Goal: Task Accomplishment & Management: Complete application form

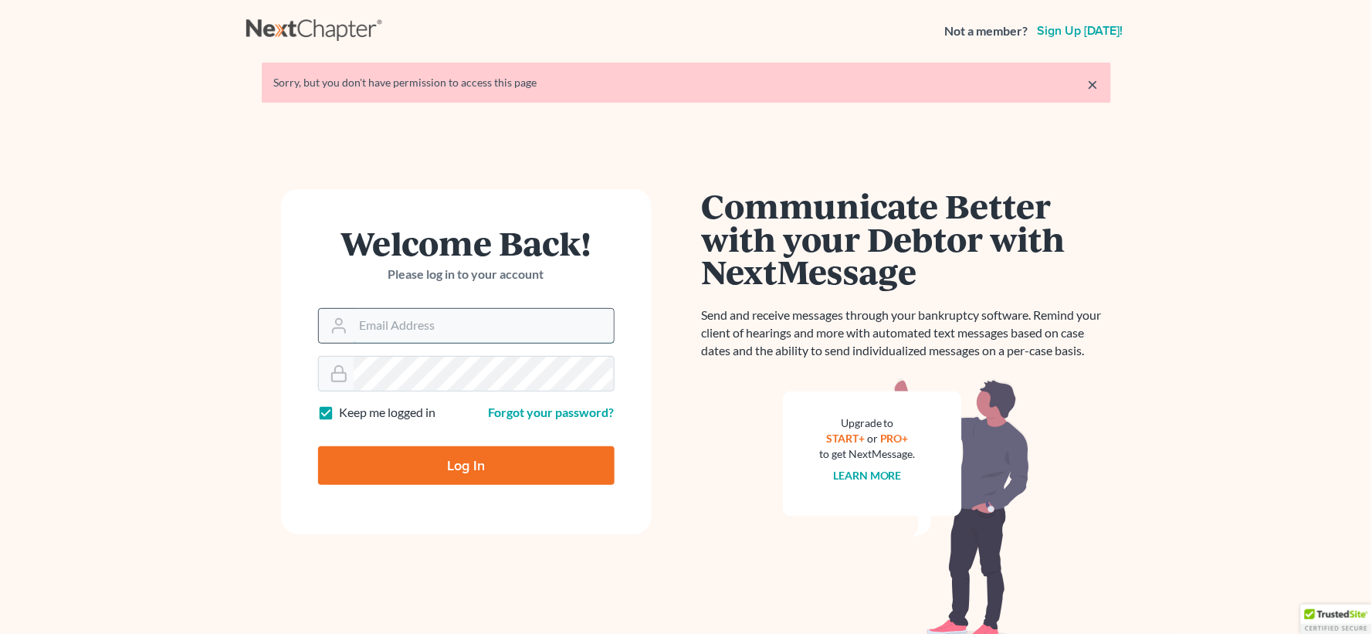
click at [409, 324] on input "Email Address" at bounding box center [484, 326] width 260 height 34
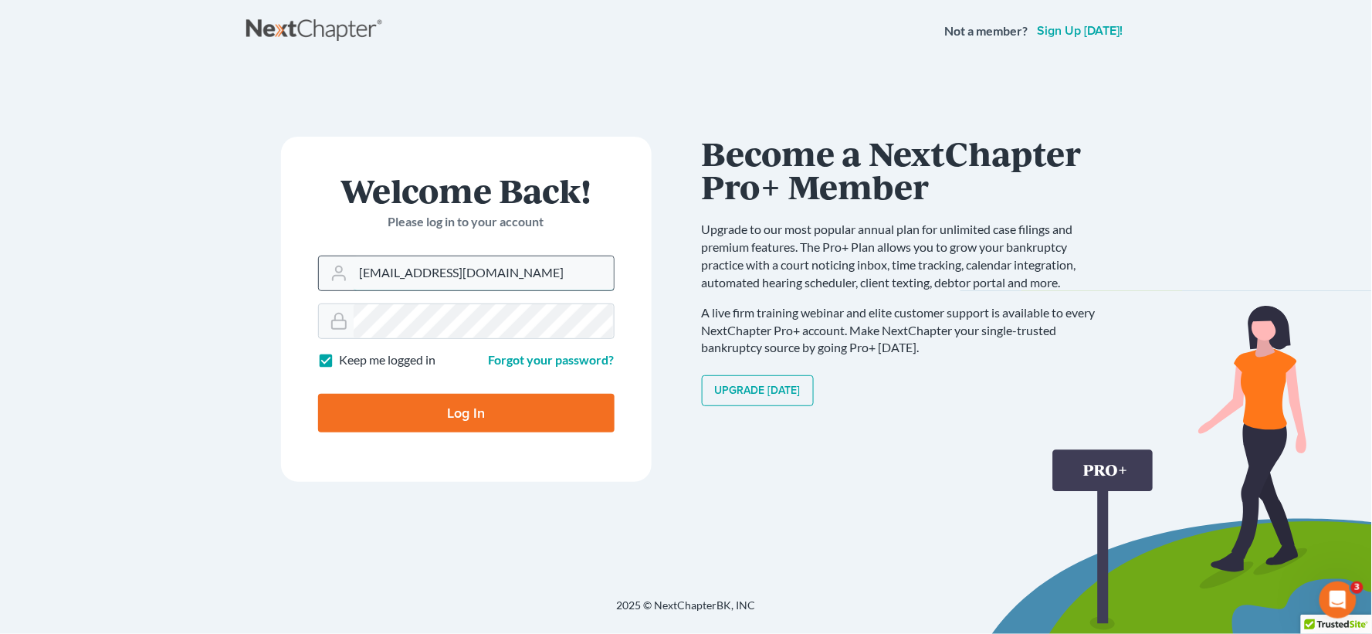
type input "[EMAIL_ADDRESS][DOMAIN_NAME]"
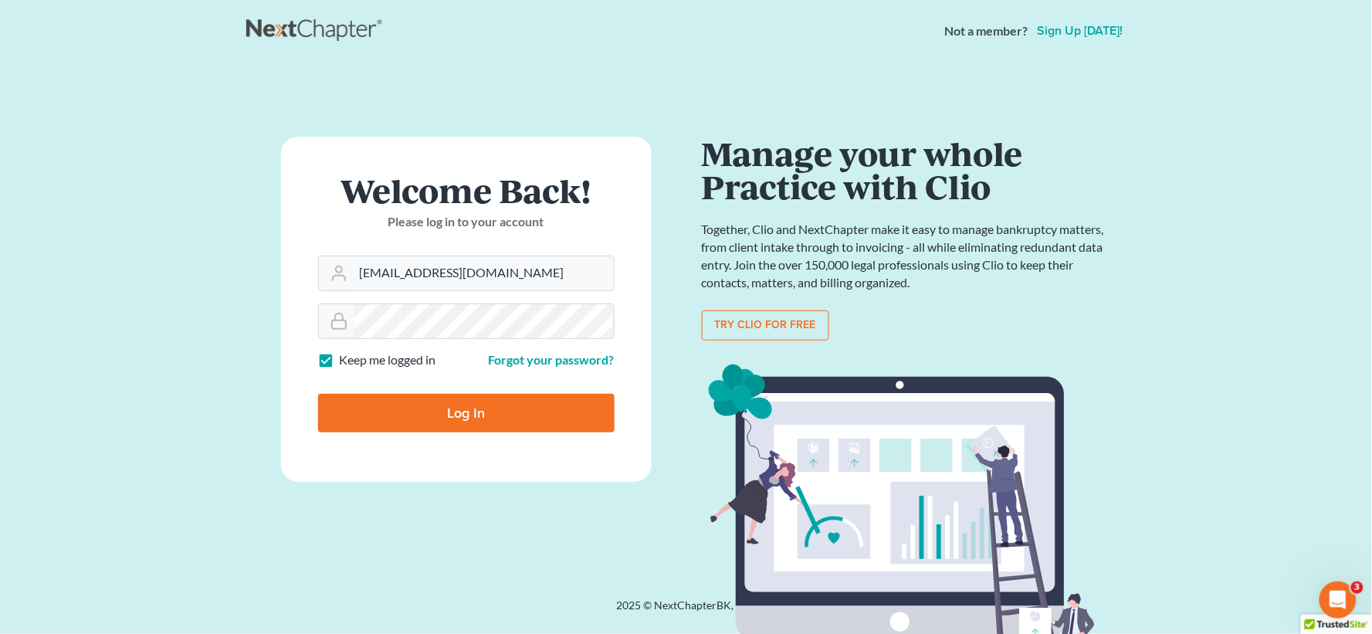
click at [454, 422] on input "Log In" at bounding box center [466, 413] width 296 height 39
type input "Thinking..."
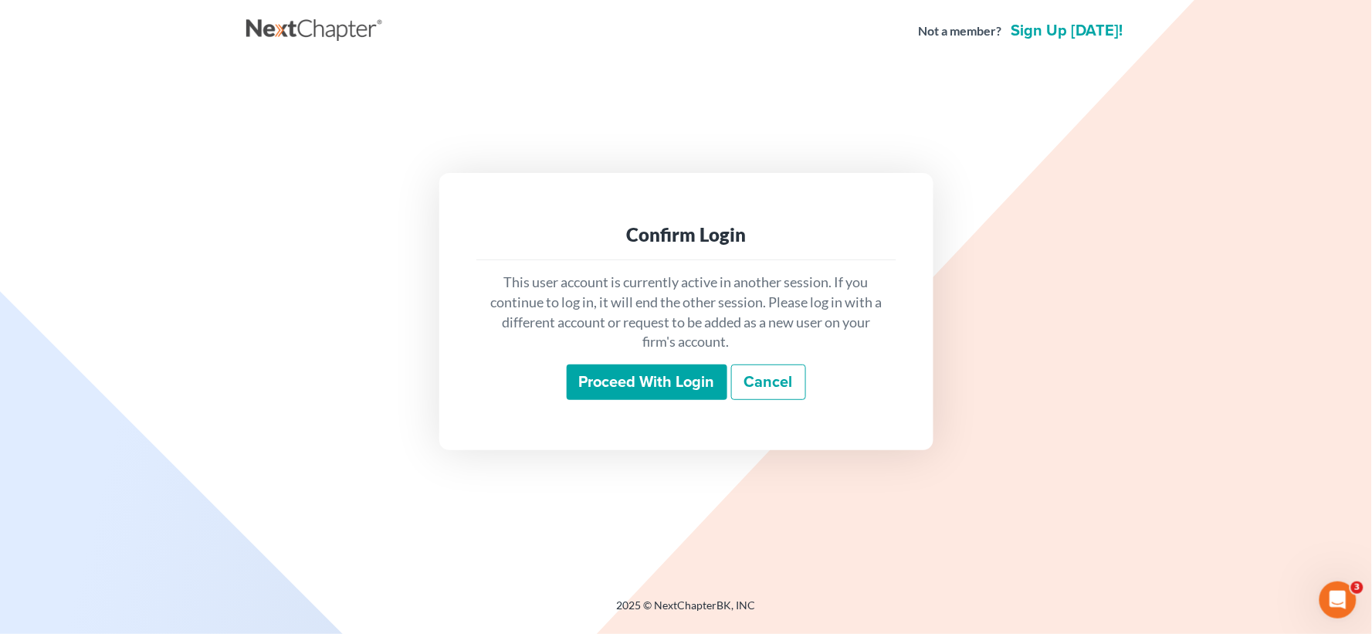
click at [661, 395] on input "Proceed with login" at bounding box center [647, 382] width 161 height 36
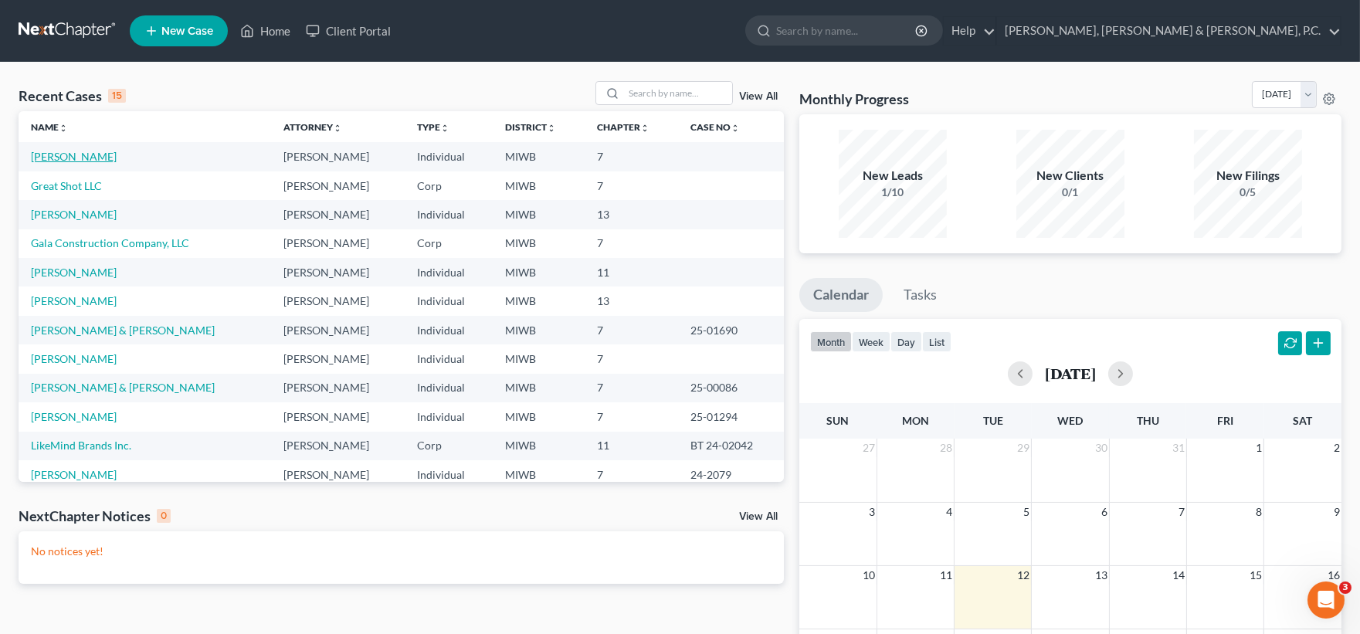
click at [88, 153] on link "[PERSON_NAME]" at bounding box center [74, 156] width 86 height 13
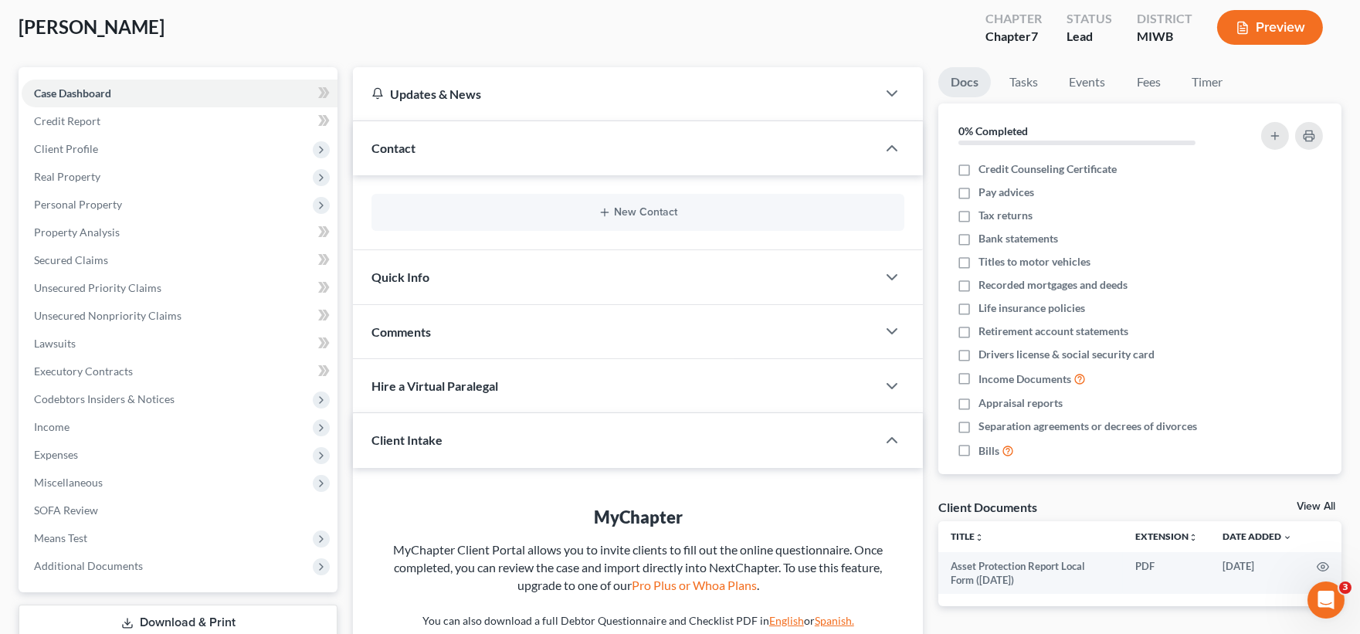
scroll to position [238, 0]
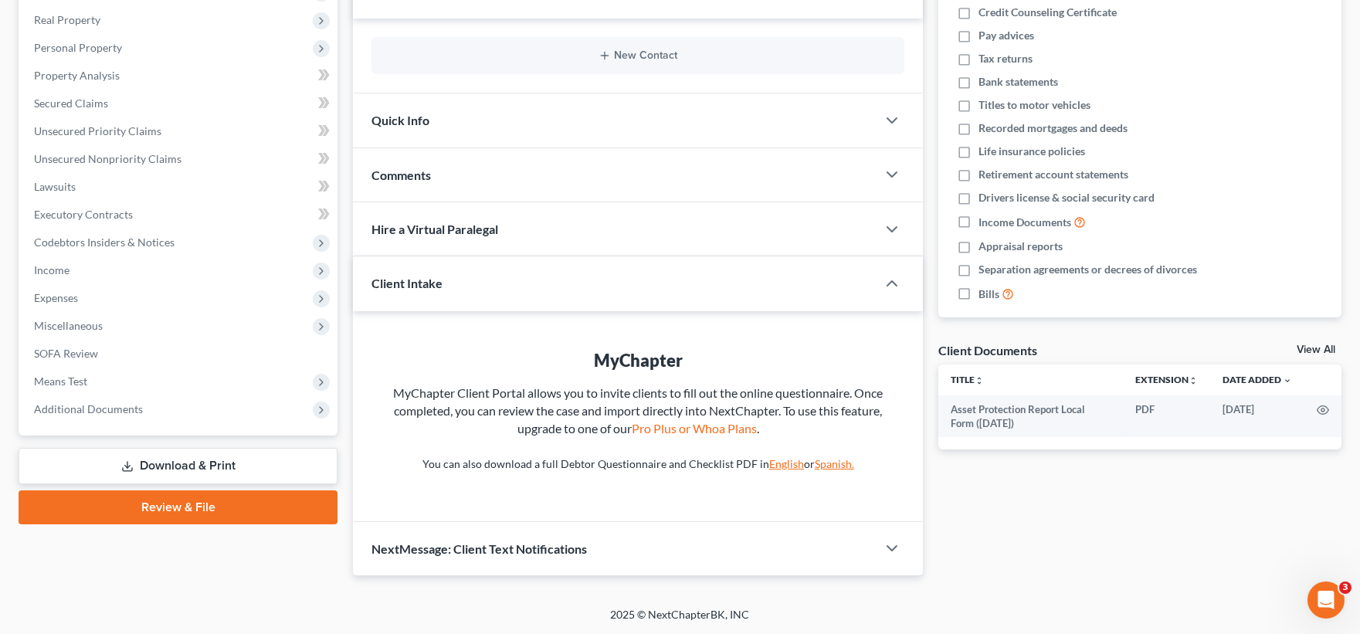
click at [188, 503] on link "Review & File" at bounding box center [178, 507] width 319 height 34
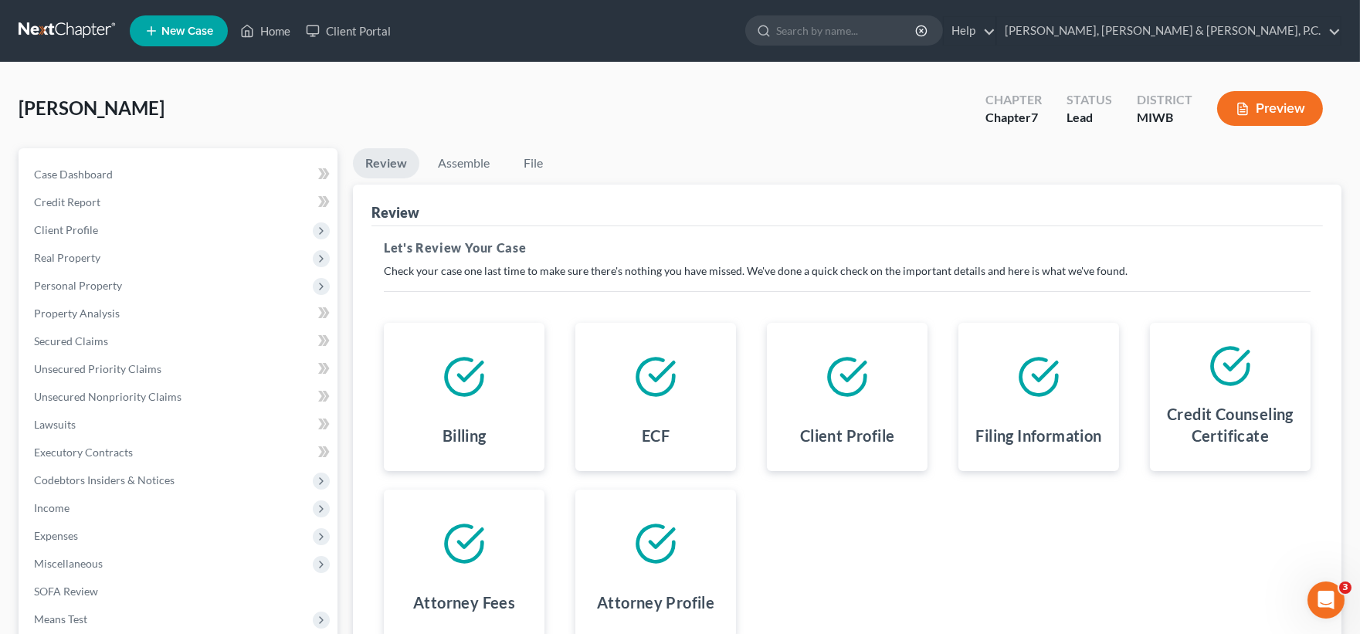
scroll to position [185, 0]
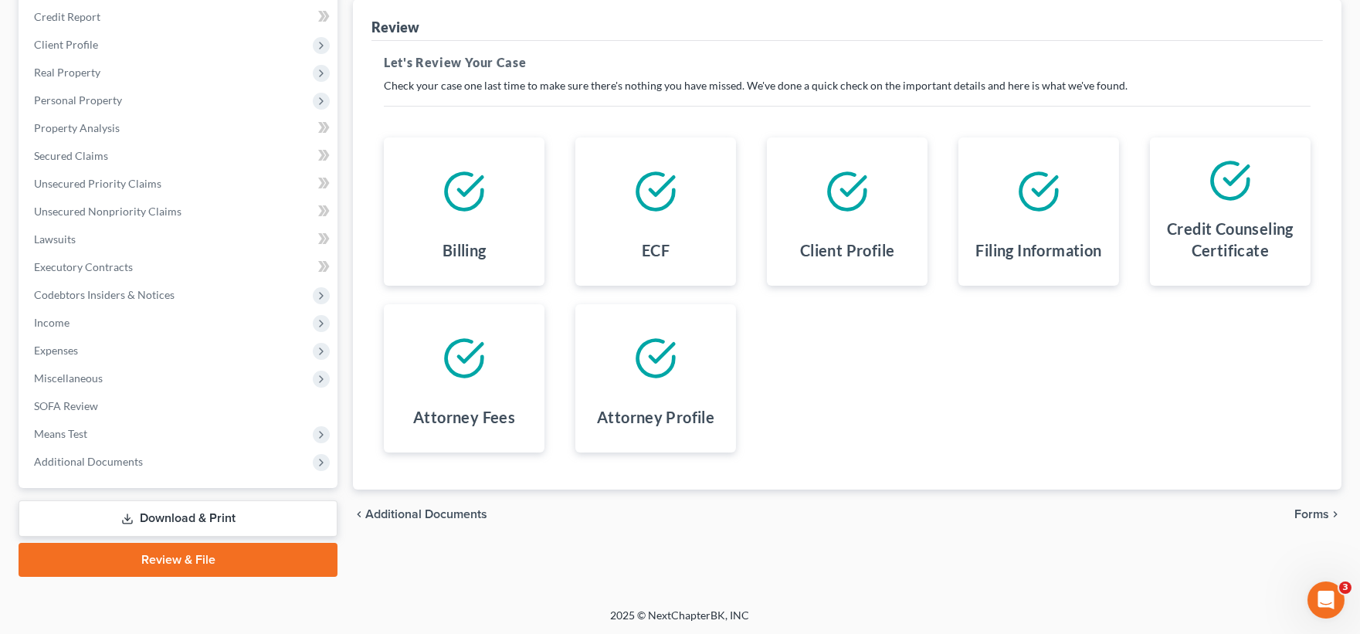
click at [1306, 512] on span "Forms" at bounding box center [1311, 514] width 35 height 12
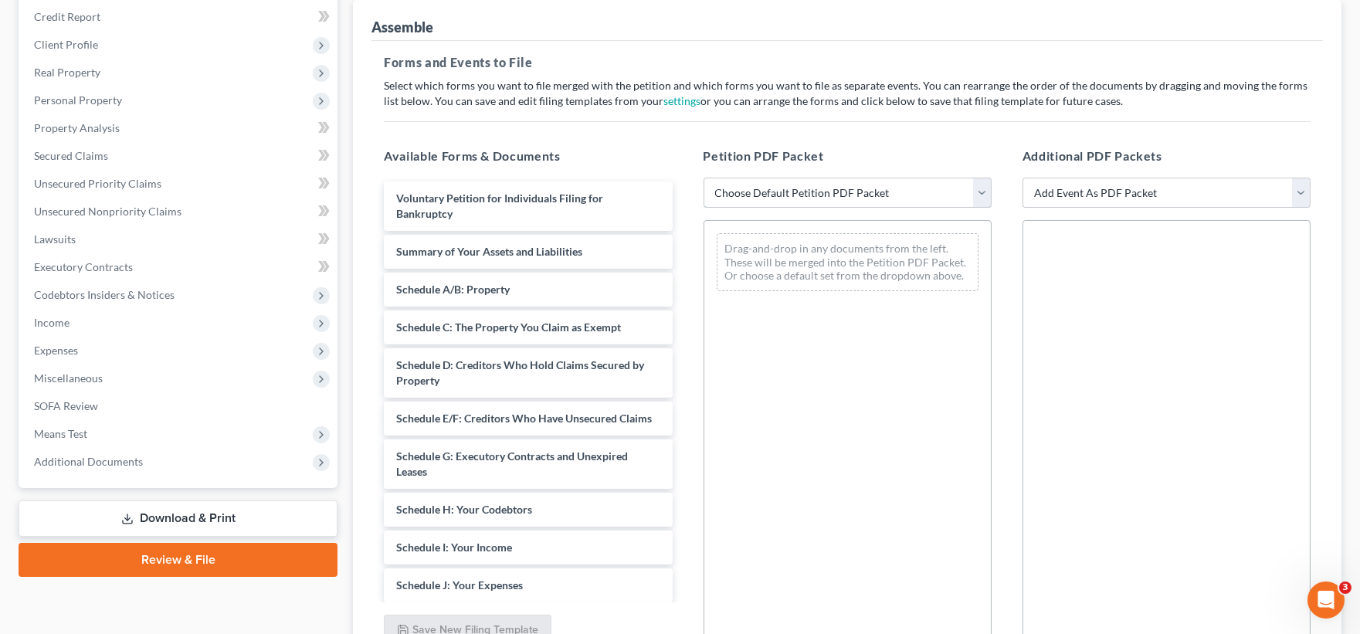
click at [981, 191] on select "Choose Default Petition PDF Packet Emergency Filing (Voluntary Petition and Cre…" at bounding box center [847, 193] width 288 height 31
select select "1"
click at [703, 178] on select "Choose Default Petition PDF Packet Emergency Filing (Voluntary Petition and Cre…" at bounding box center [847, 193] width 288 height 31
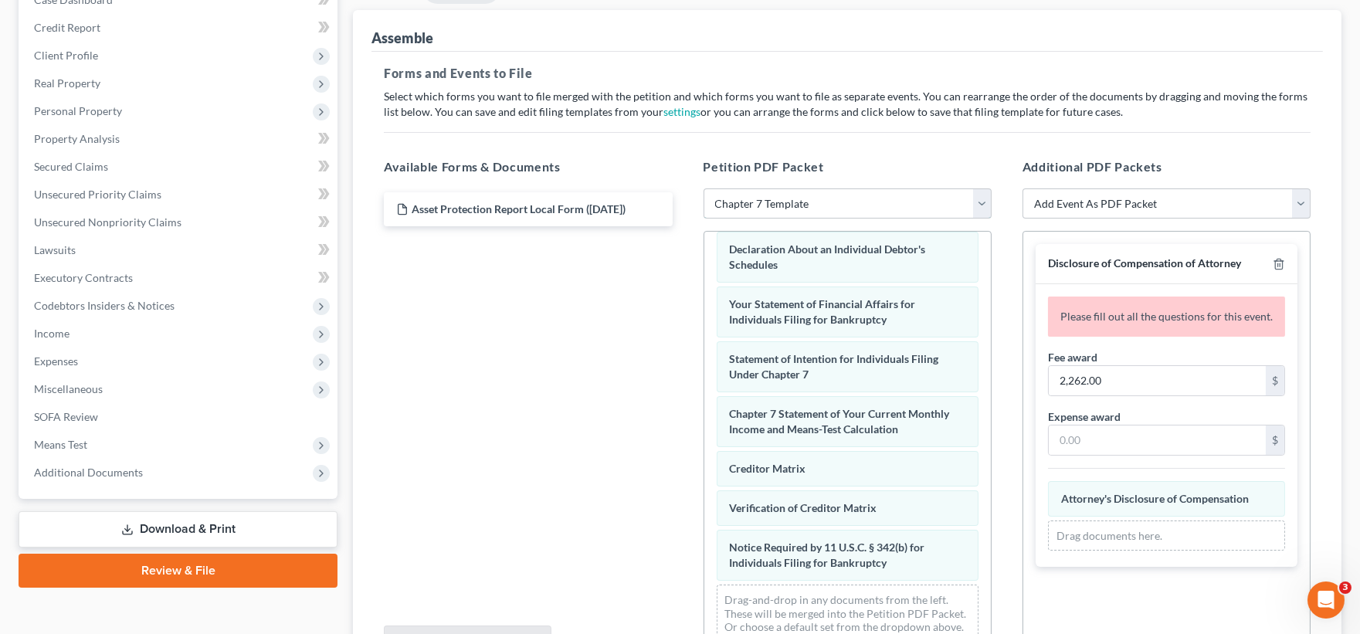
scroll to position [178, 0]
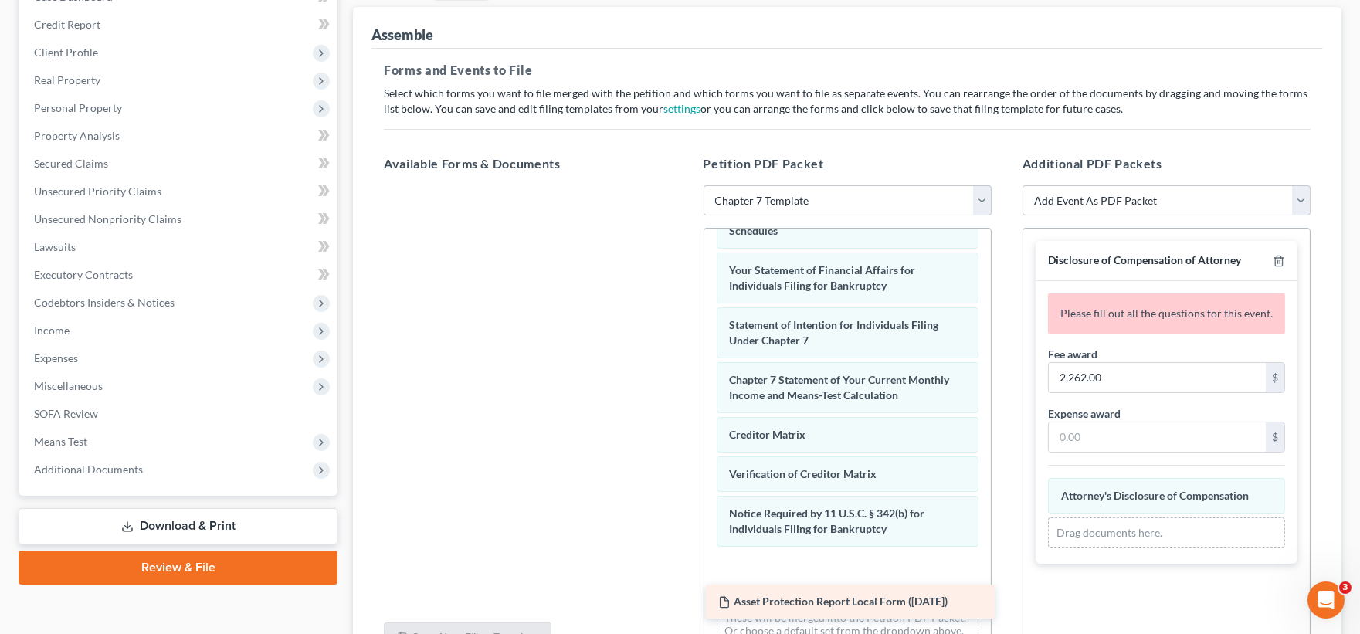
drag, startPoint x: 565, startPoint y: 245, endPoint x: 835, endPoint y: 598, distance: 444.6
click at [684, 185] on div "Asset Protection Report Local Form (07/15/2025) Asset Protection Report Local F…" at bounding box center [527, 185] width 313 height 0
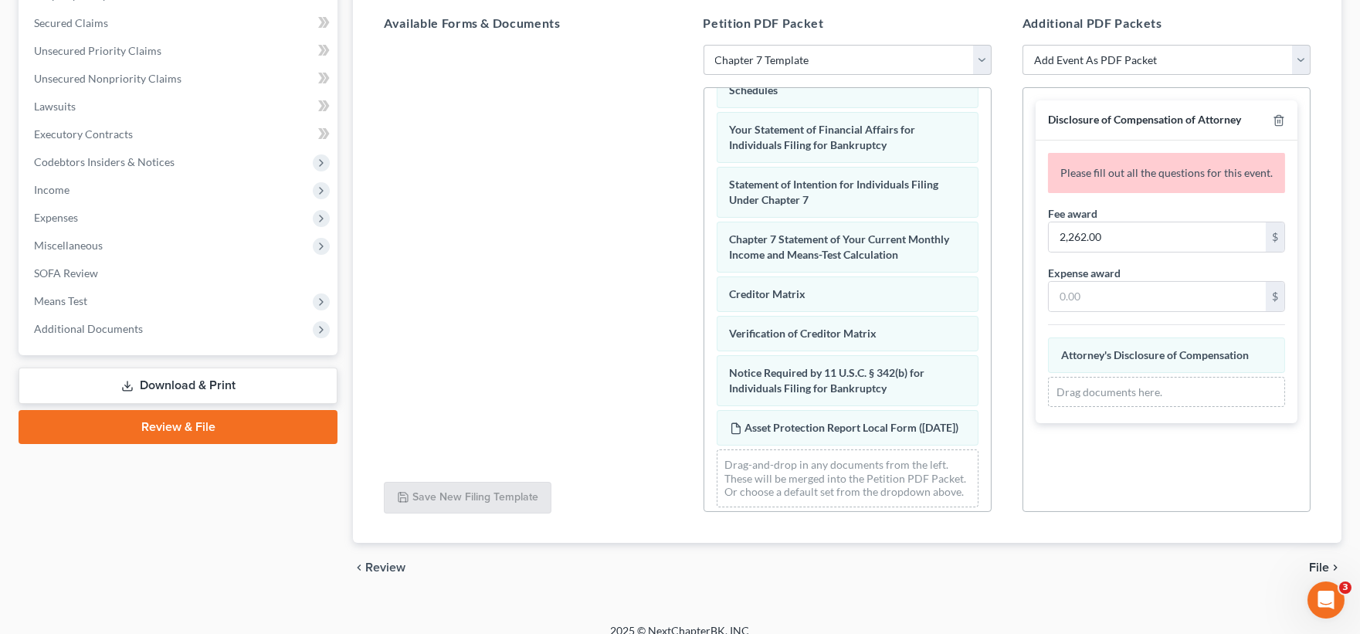
scroll to position [335, 0]
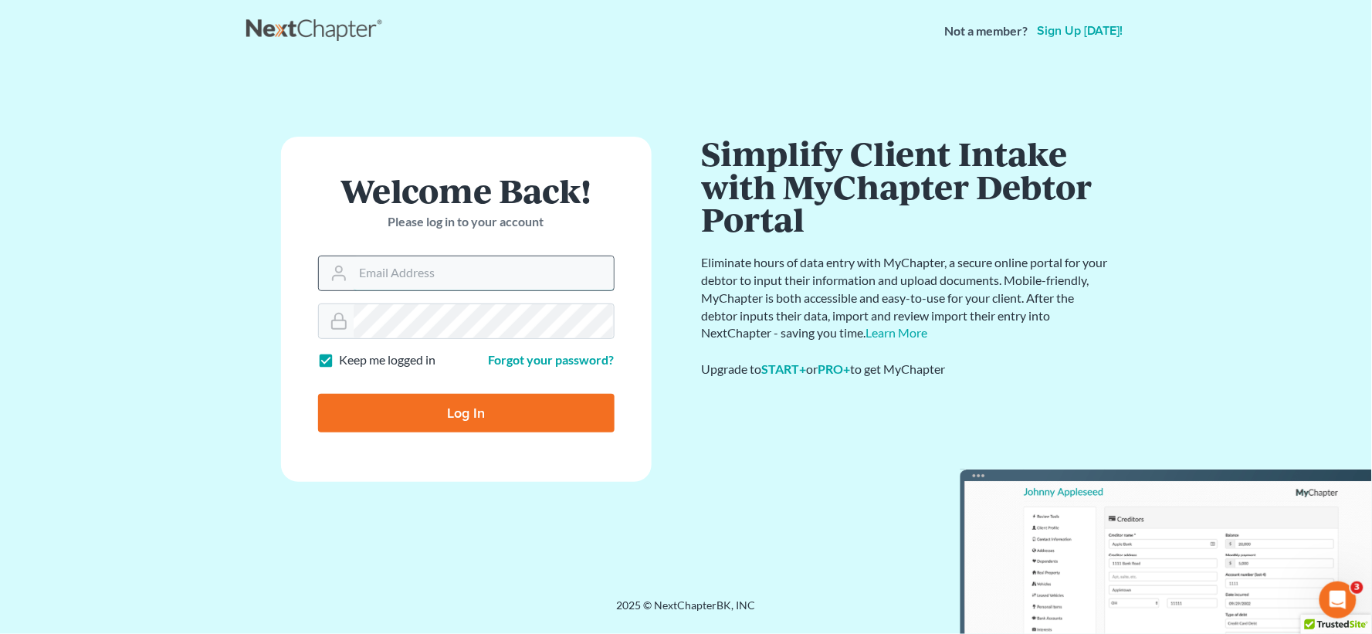
click at [381, 269] on input "Email Address" at bounding box center [484, 273] width 260 height 34
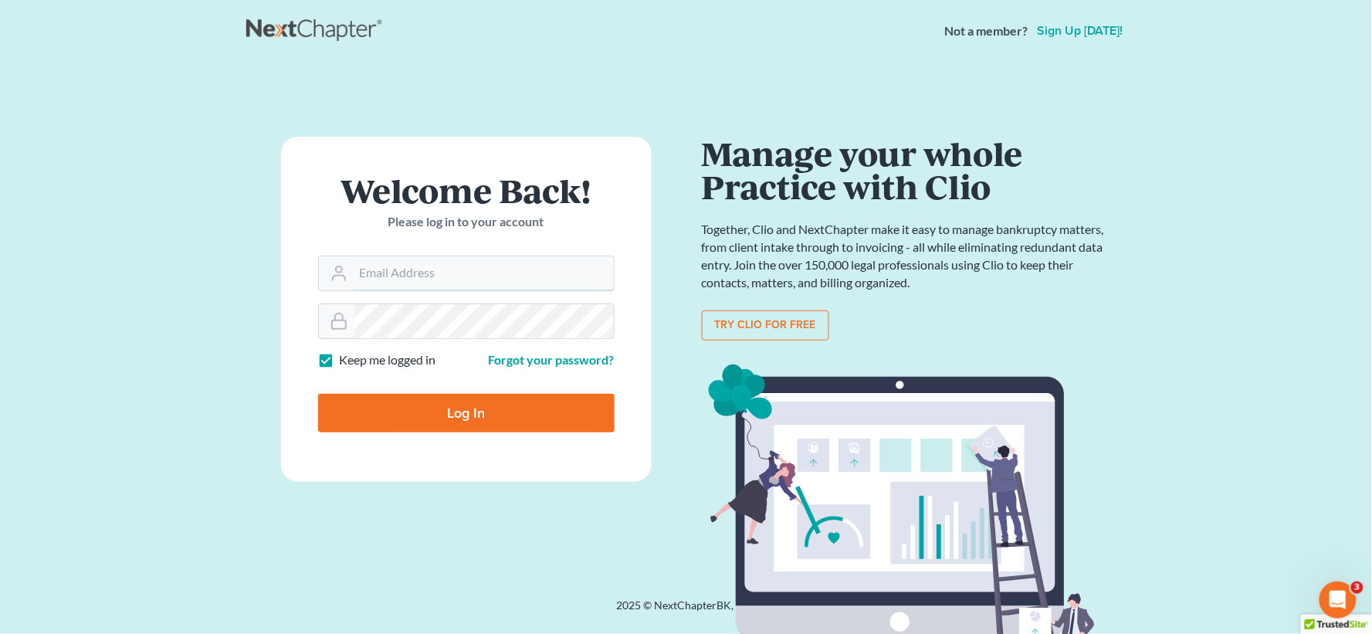
type input "lboverhof@dunnsslaw.com"
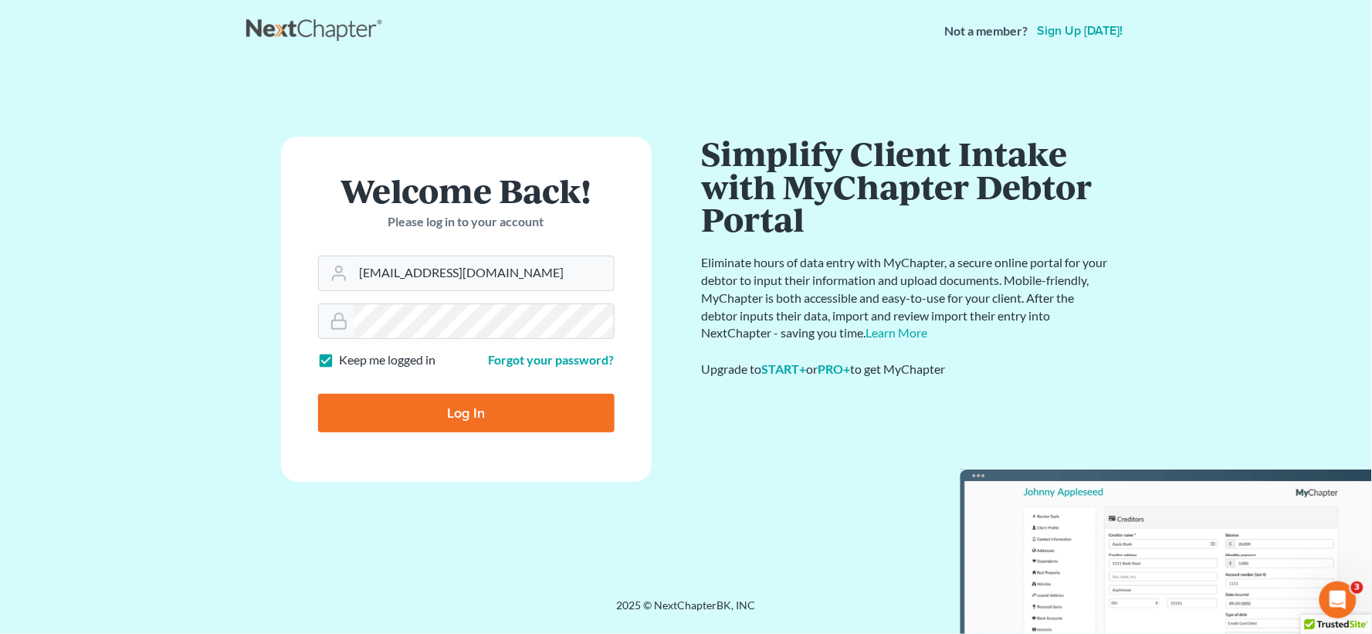
click at [442, 404] on input "Log In" at bounding box center [466, 413] width 296 height 39
type input "Thinking..."
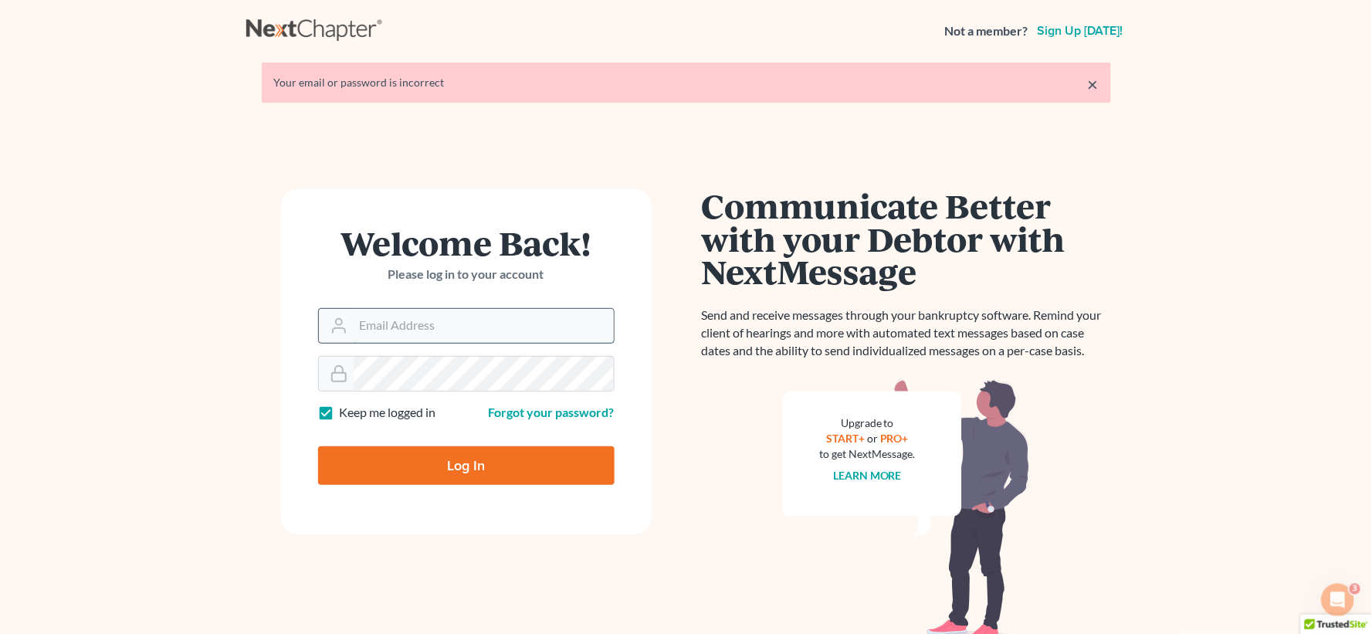
click at [466, 326] on input "Email Address" at bounding box center [484, 326] width 260 height 34
type input "[EMAIL_ADDRESS][DOMAIN_NAME]"
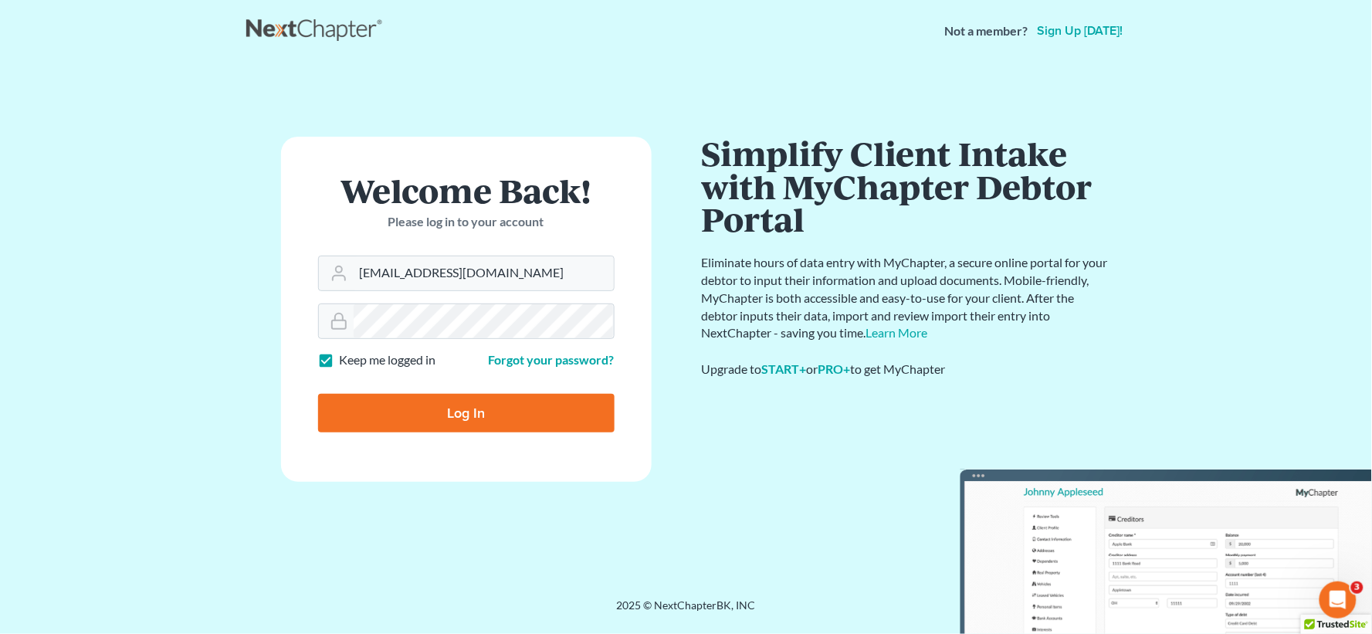
click at [437, 417] on input "Log In" at bounding box center [466, 413] width 296 height 39
type input "Thinking..."
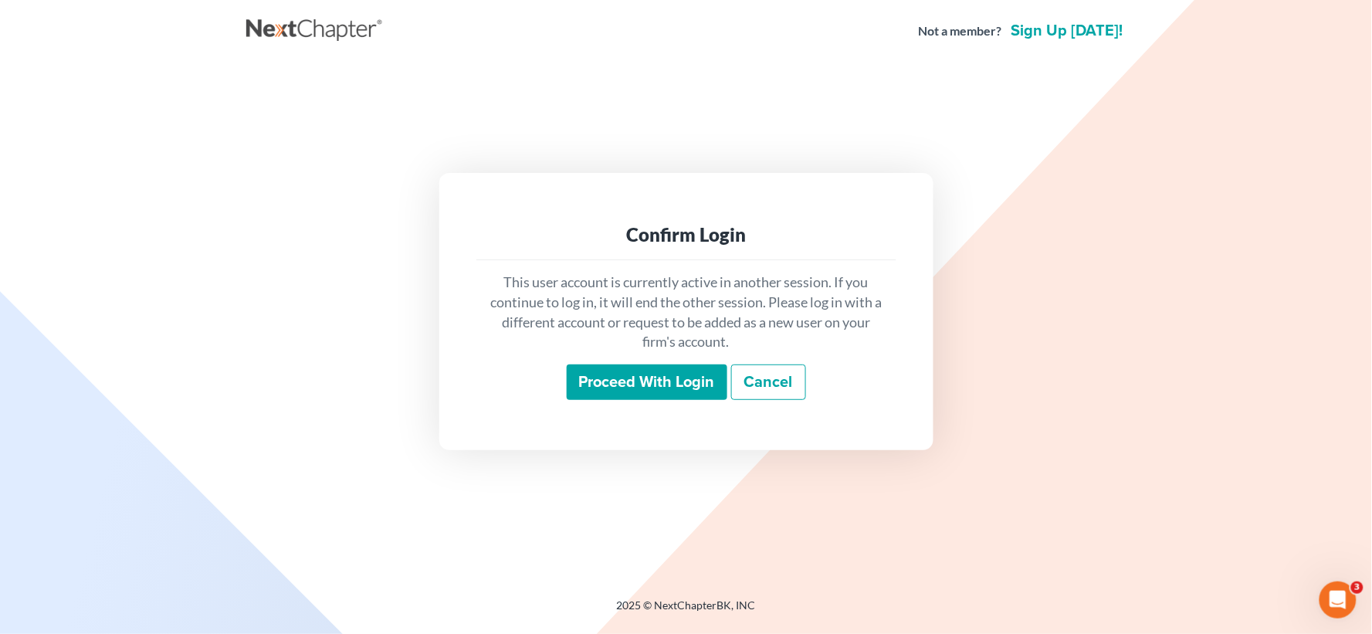
click at [661, 391] on input "Proceed with login" at bounding box center [647, 382] width 161 height 36
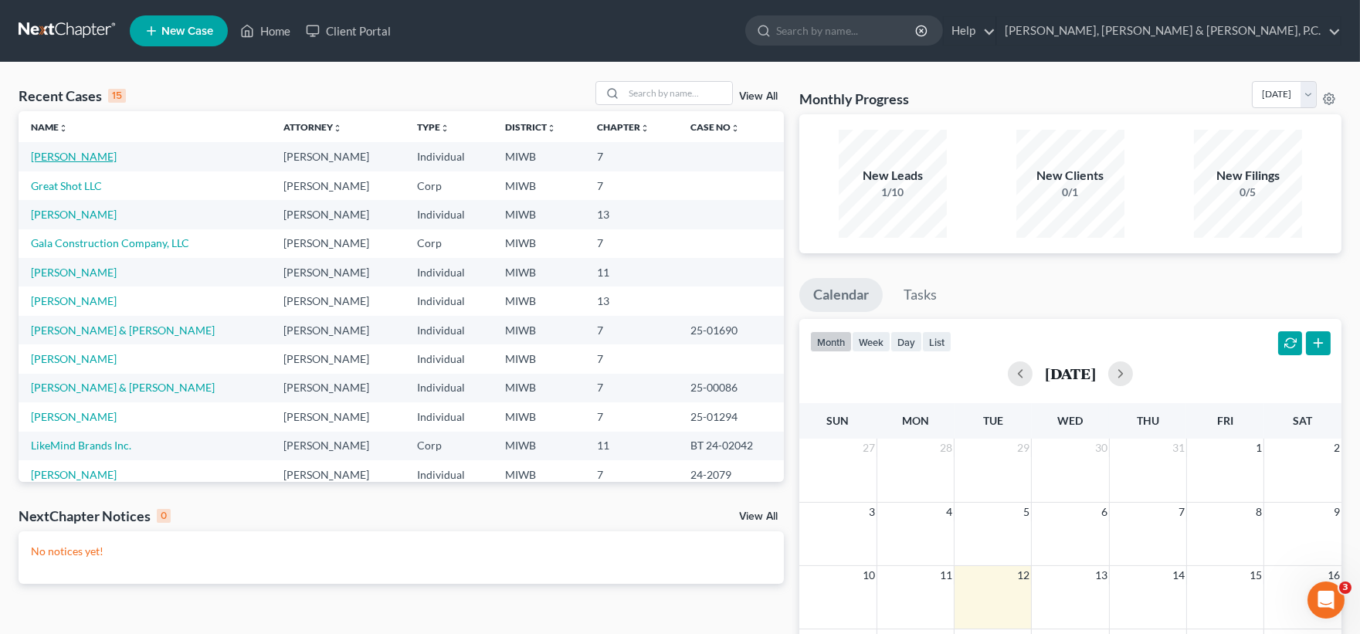
click at [74, 151] on link "Ohlrich, David" at bounding box center [74, 156] width 86 height 13
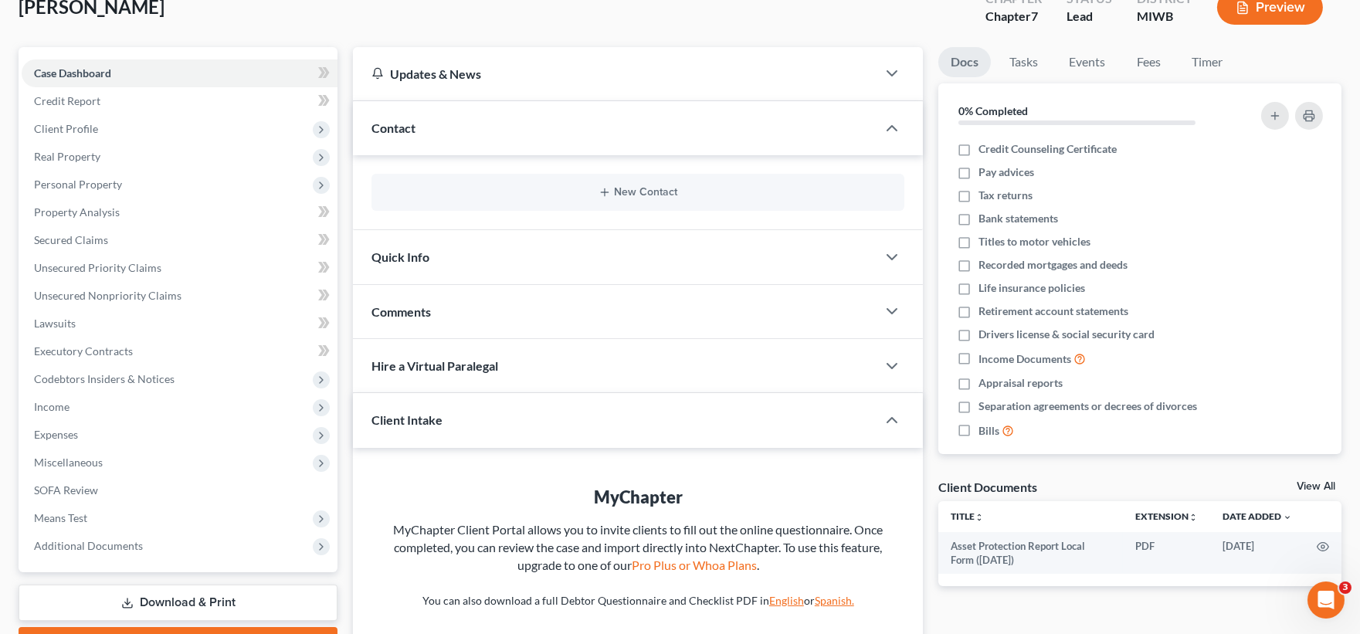
scroll to position [238, 0]
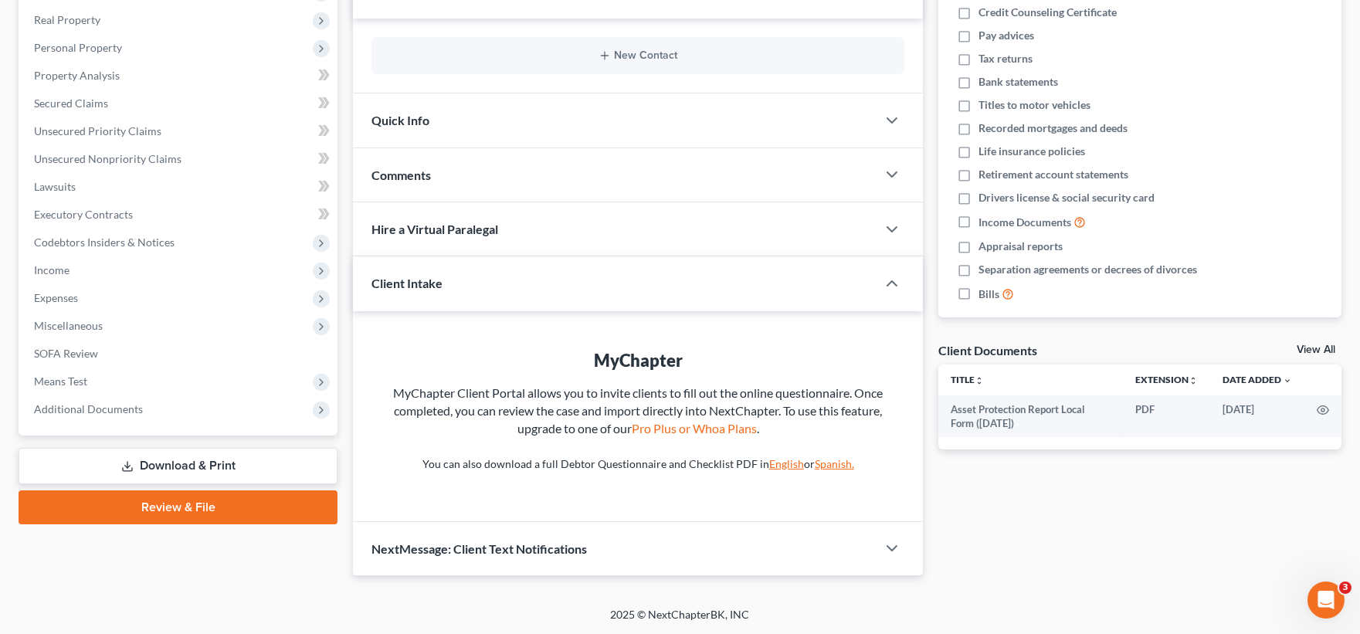
click at [193, 506] on link "Review & File" at bounding box center [178, 507] width 319 height 34
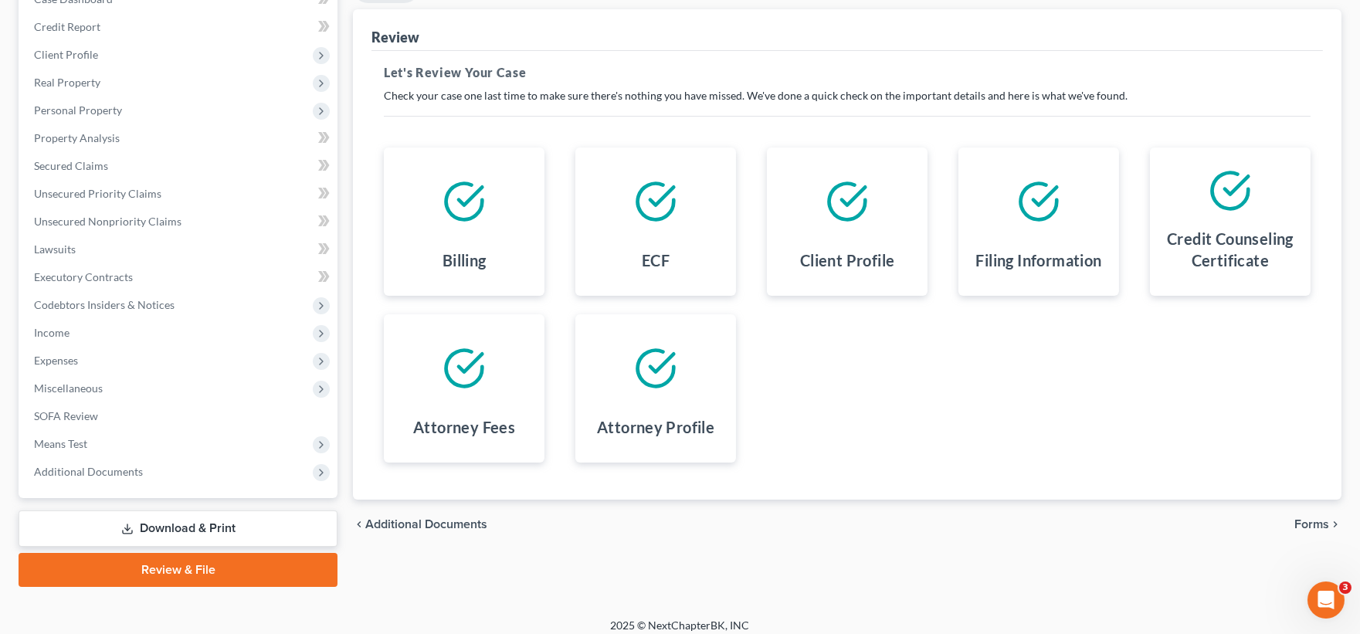
scroll to position [185, 0]
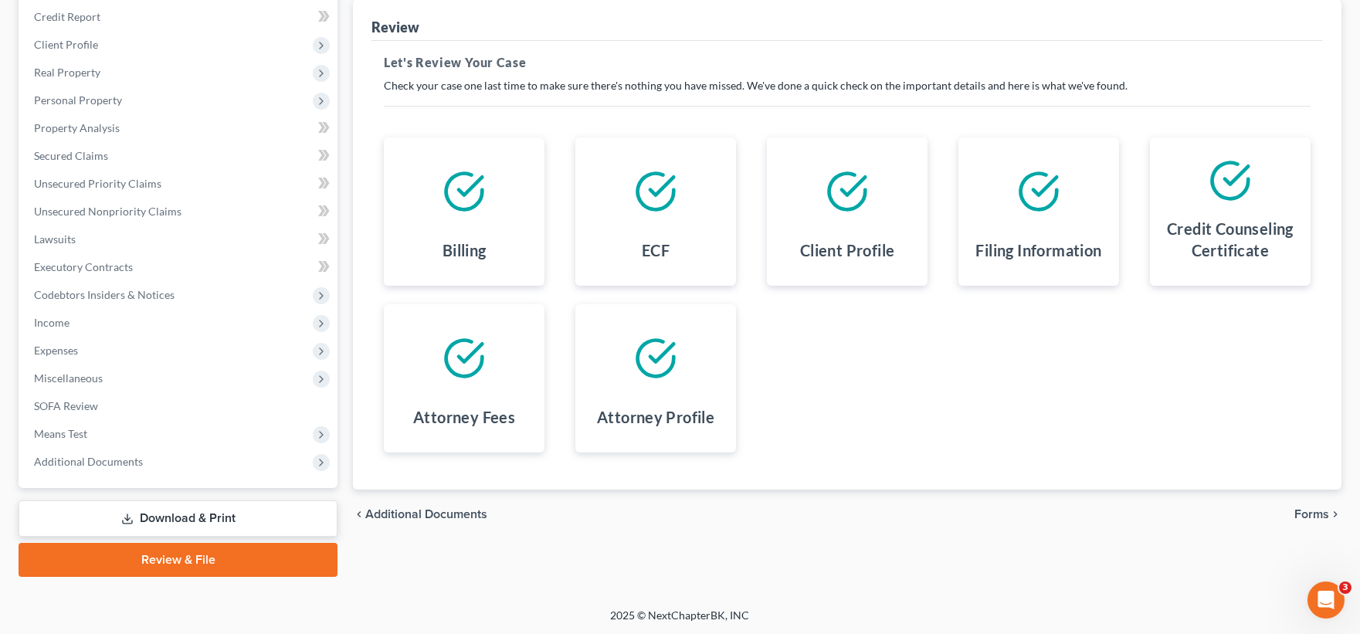
click at [1307, 519] on span "Forms" at bounding box center [1311, 514] width 35 height 12
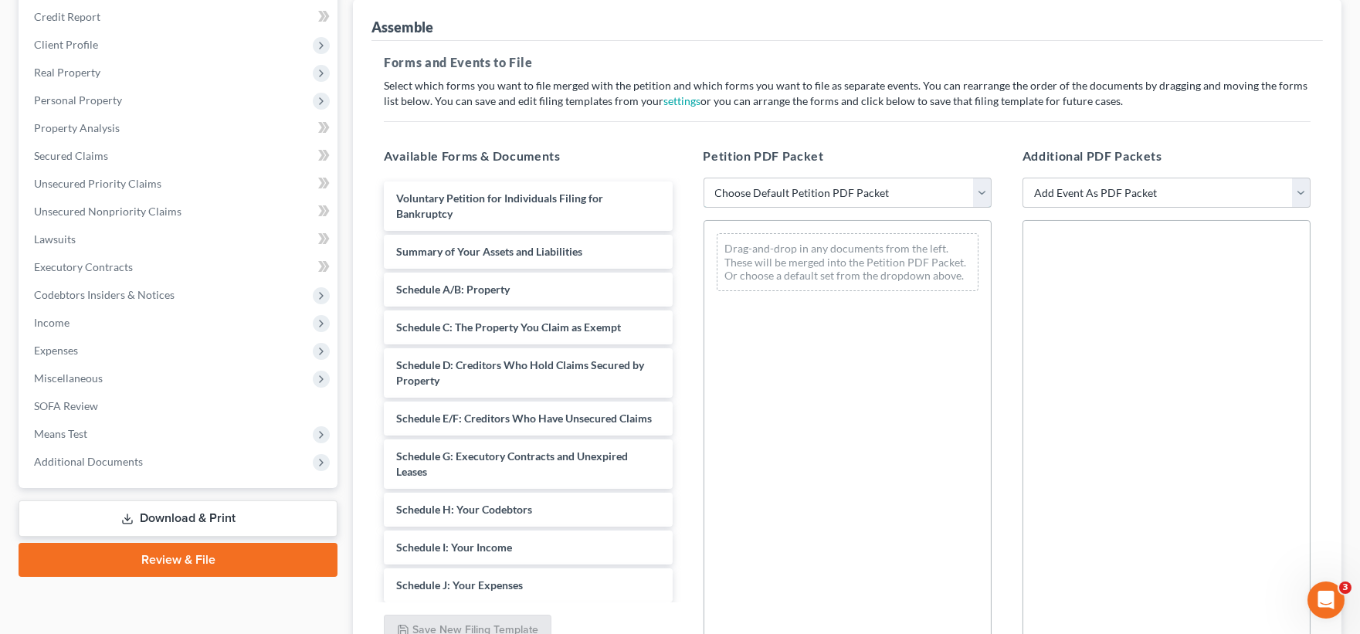
click at [859, 186] on select "Choose Default Petition PDF Packet Emergency Filing (Voluntary Petition and Cre…" at bounding box center [847, 193] width 288 height 31
select select "1"
click at [703, 178] on select "Choose Default Petition PDF Packet Emergency Filing (Voluntary Petition and Cre…" at bounding box center [847, 193] width 288 height 31
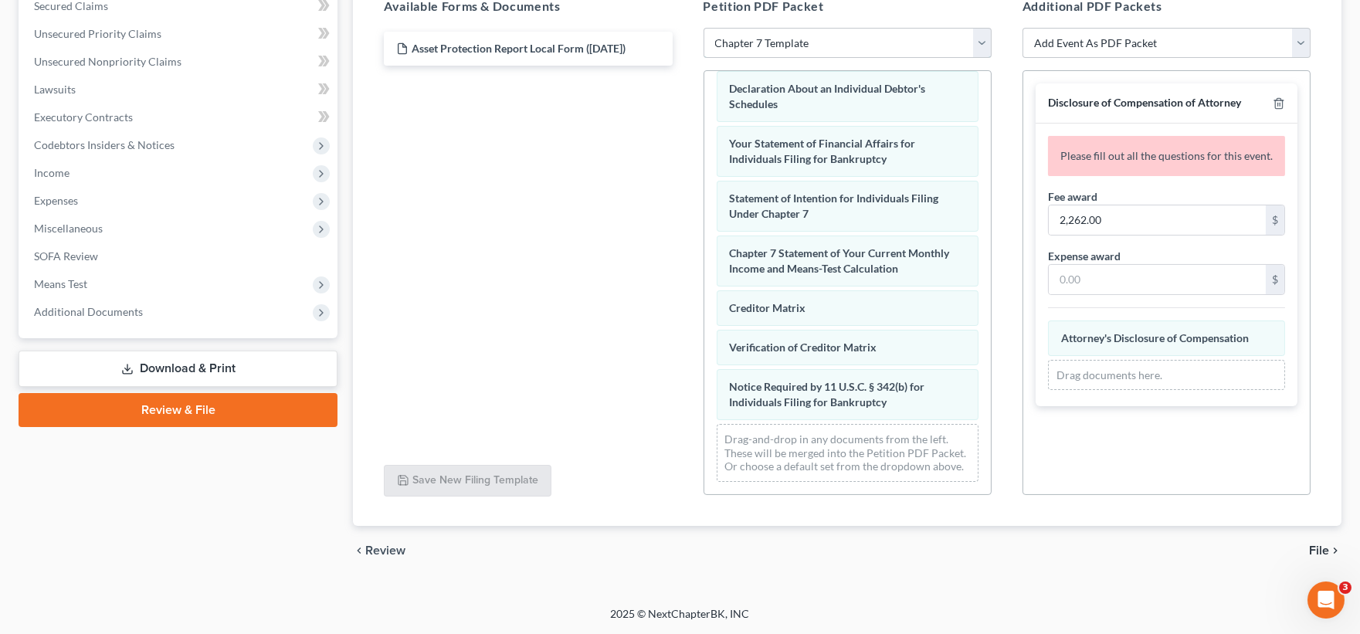
scroll to position [499, 0]
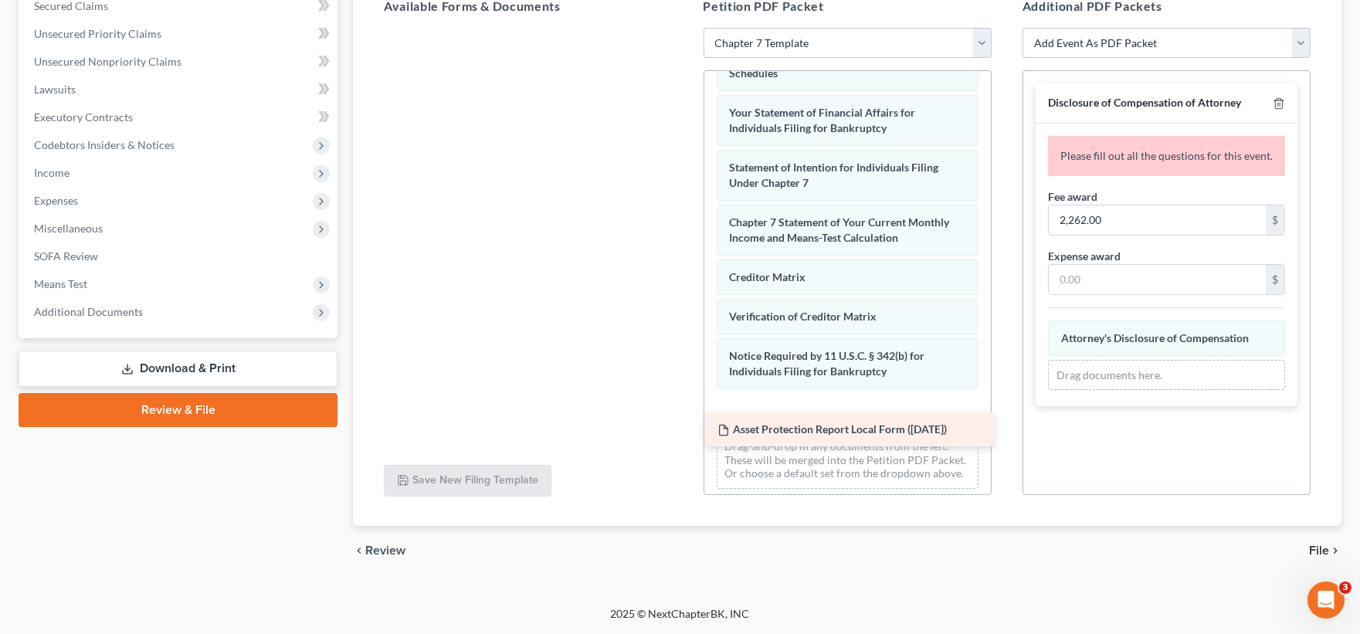
drag, startPoint x: 522, startPoint y: 49, endPoint x: 842, endPoint y: 429, distance: 497.5
click at [684, 28] on div "Asset Protection Report Local Form (07/15/2025) Asset Protection Report Local F…" at bounding box center [527, 28] width 313 height 0
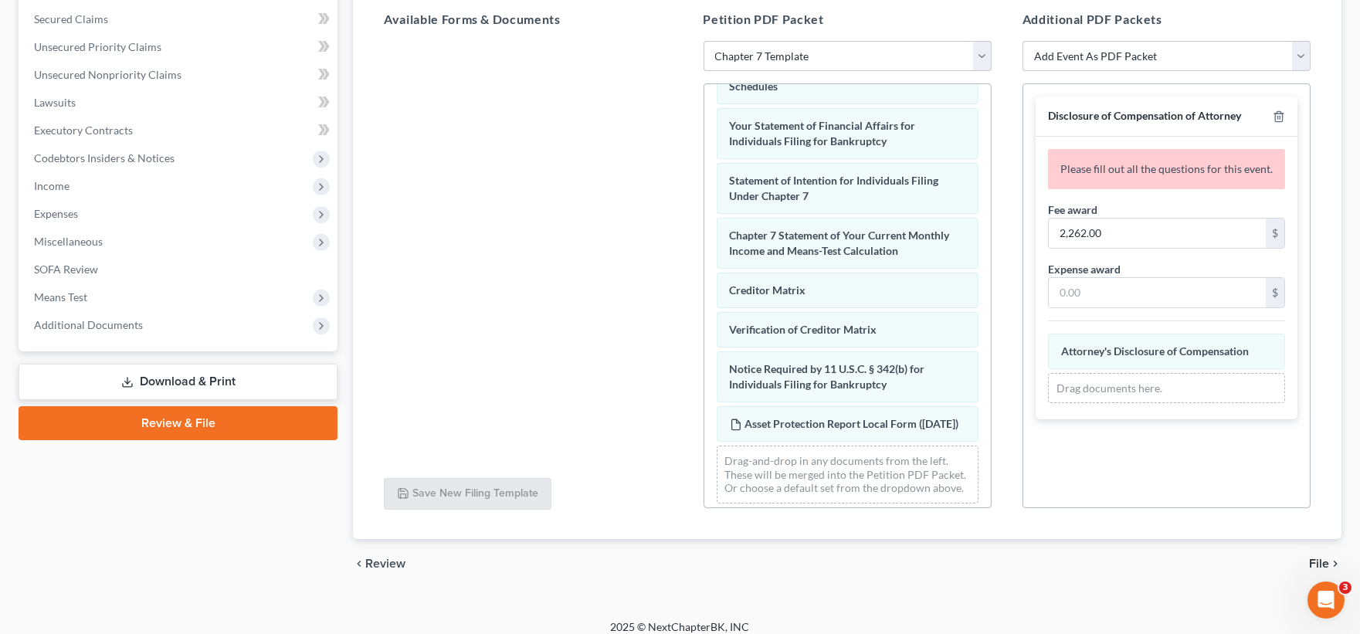
scroll to position [335, 0]
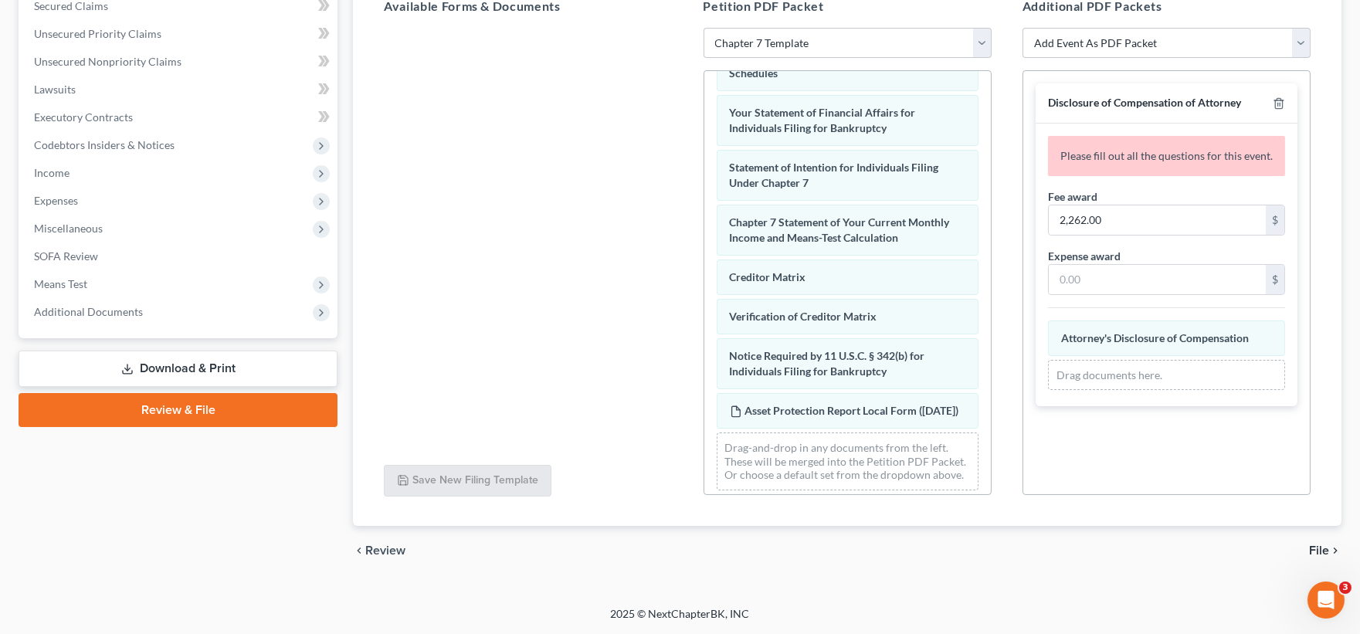
click at [1317, 547] on span "File" at bounding box center [1319, 550] width 20 height 12
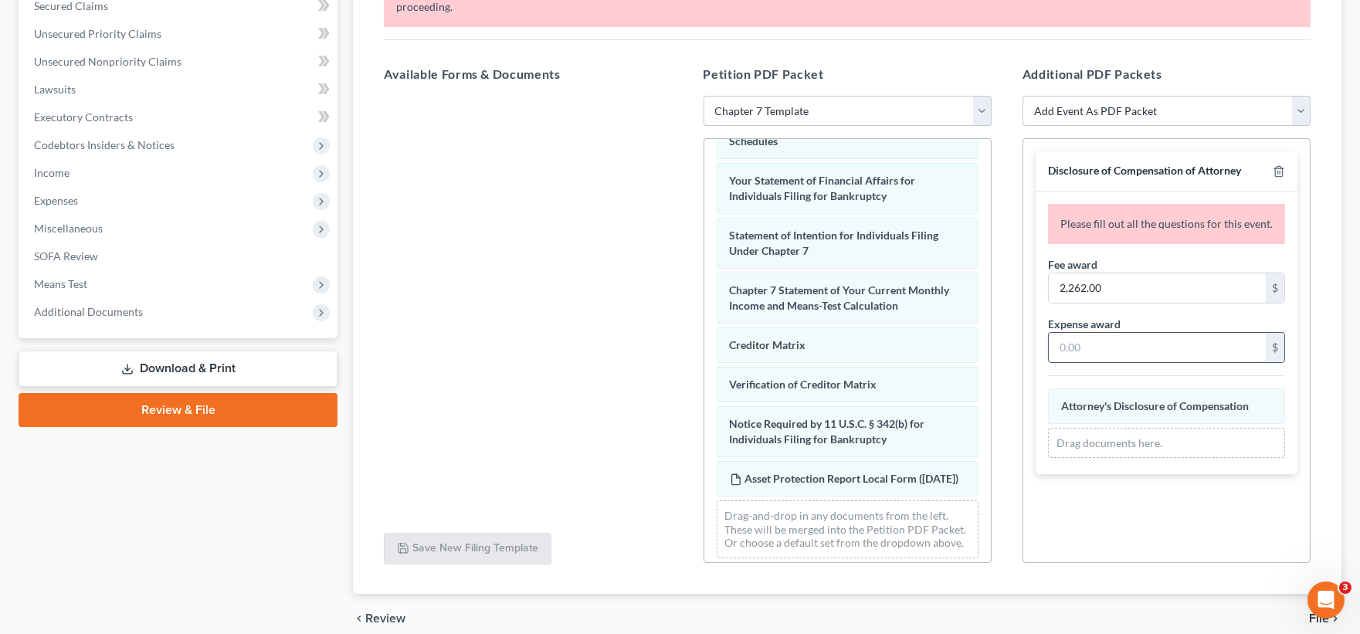
click at [1117, 335] on input "text" at bounding box center [1156, 347] width 217 height 29
click at [1130, 493] on div "Disclosure of Compensation of Attorney Please fill out all the questions for th…" at bounding box center [1166, 350] width 288 height 425
click at [1278, 165] on icon "button" at bounding box center [1278, 171] width 12 height 12
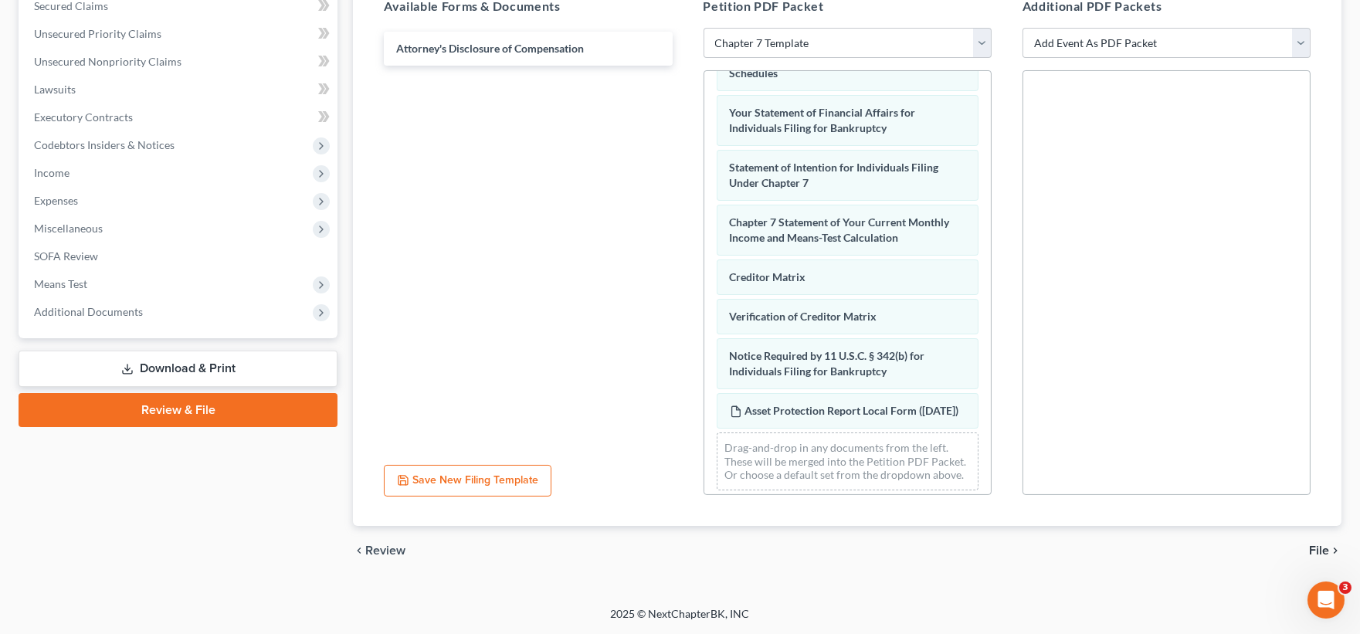
click at [1318, 546] on span "File" at bounding box center [1319, 550] width 20 height 12
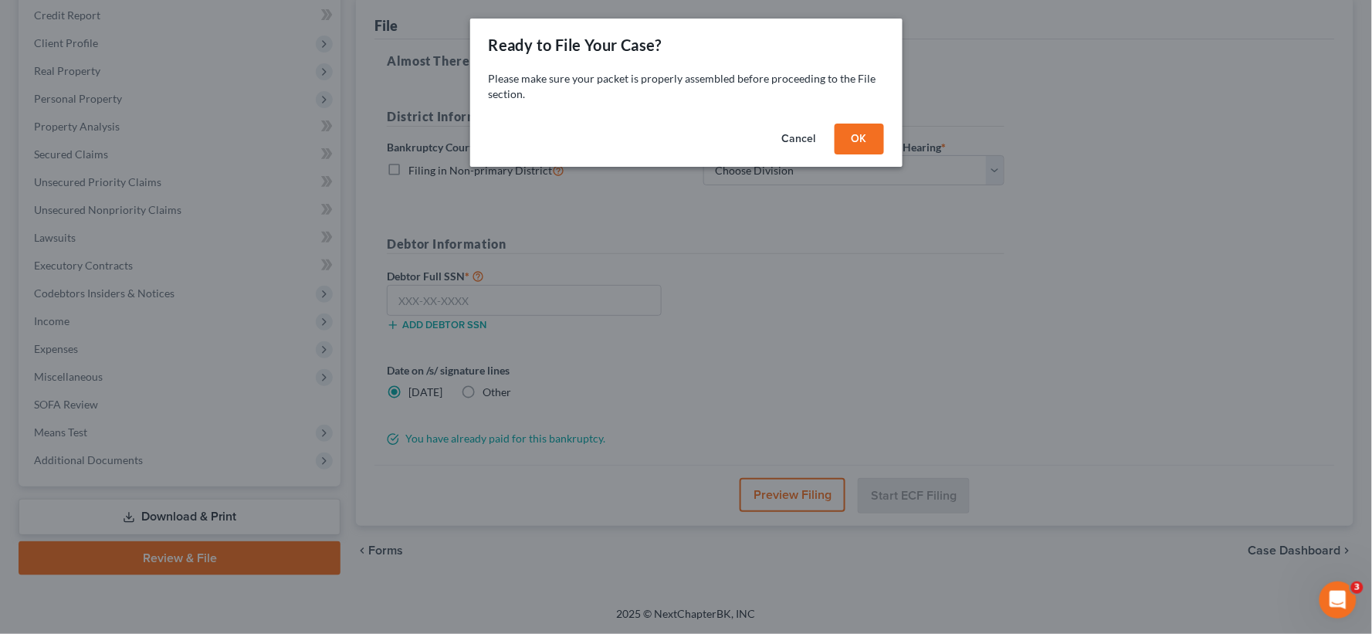
click at [859, 134] on button "OK" at bounding box center [859, 139] width 49 height 31
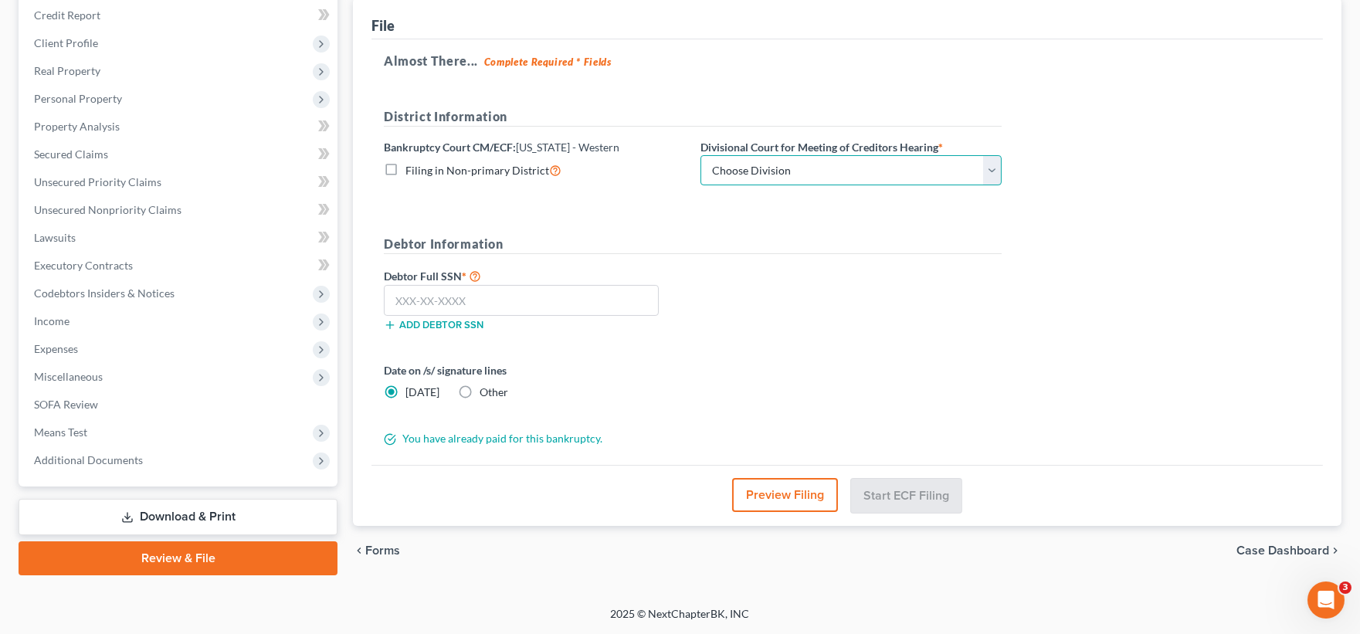
click at [992, 167] on select "Choose Division Grand Rapids Kalamazoo Lansing Marquette Traverse City" at bounding box center [850, 170] width 301 height 31
click at [700, 155] on select "Choose Division Grand Rapids Kalamazoo Lansing Marquette Traverse City" at bounding box center [850, 170] width 301 height 31
click at [993, 171] on select "Choose Division Grand Rapids Kalamazoo Lansing Marquette Traverse City" at bounding box center [850, 170] width 301 height 31
select select "0"
click at [700, 155] on select "Choose Division Grand Rapids Kalamazoo Lansing Marquette Traverse City" at bounding box center [850, 170] width 301 height 31
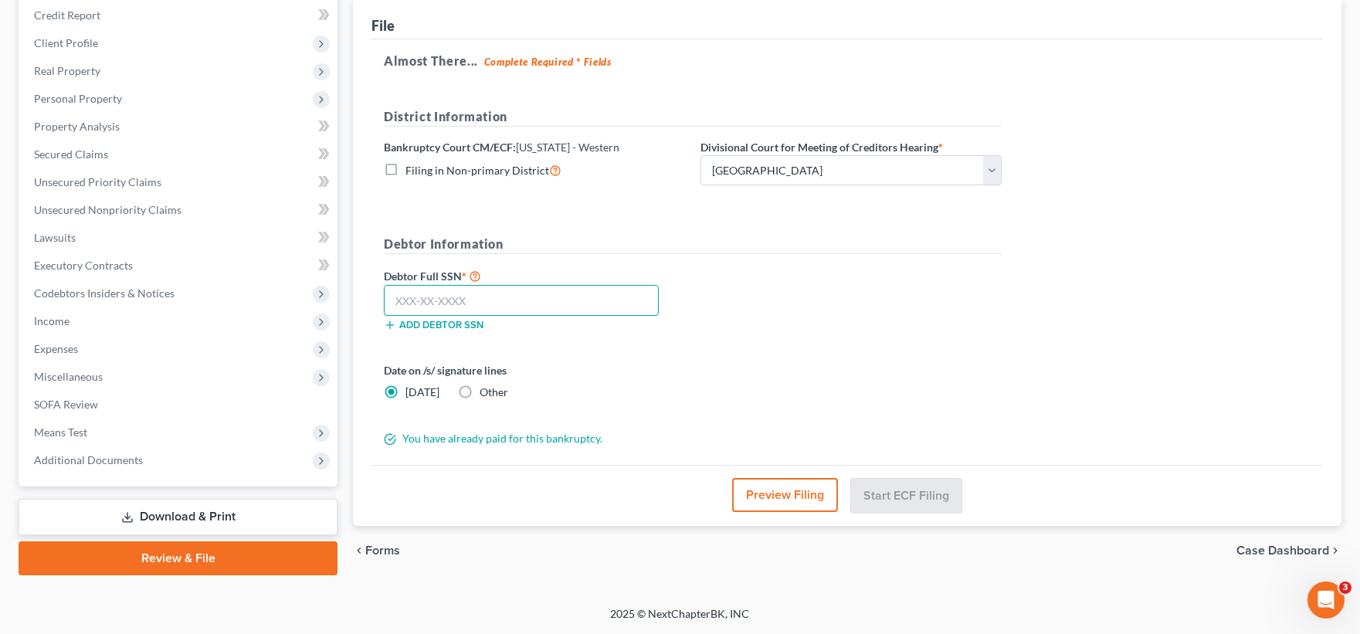
click at [400, 298] on input "text" at bounding box center [521, 300] width 275 height 31
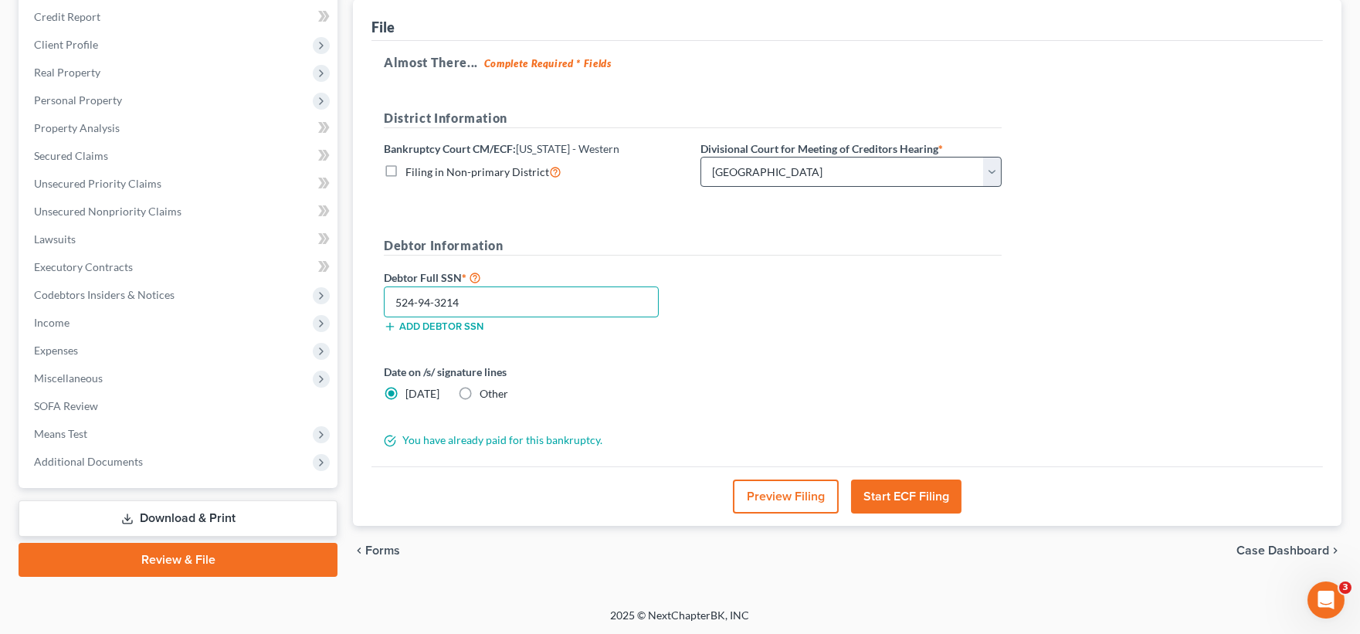
type input "524-94-3214"
click at [989, 172] on select "Choose Division Grand Rapids Kalamazoo Lansing Marquette Traverse City" at bounding box center [850, 172] width 301 height 31
select select "1"
click at [700, 157] on select "Choose Division Grand Rapids Kalamazoo Lansing Marquette Traverse City" at bounding box center [850, 172] width 301 height 31
click at [893, 492] on button "Start ECF Filing" at bounding box center [906, 496] width 110 height 34
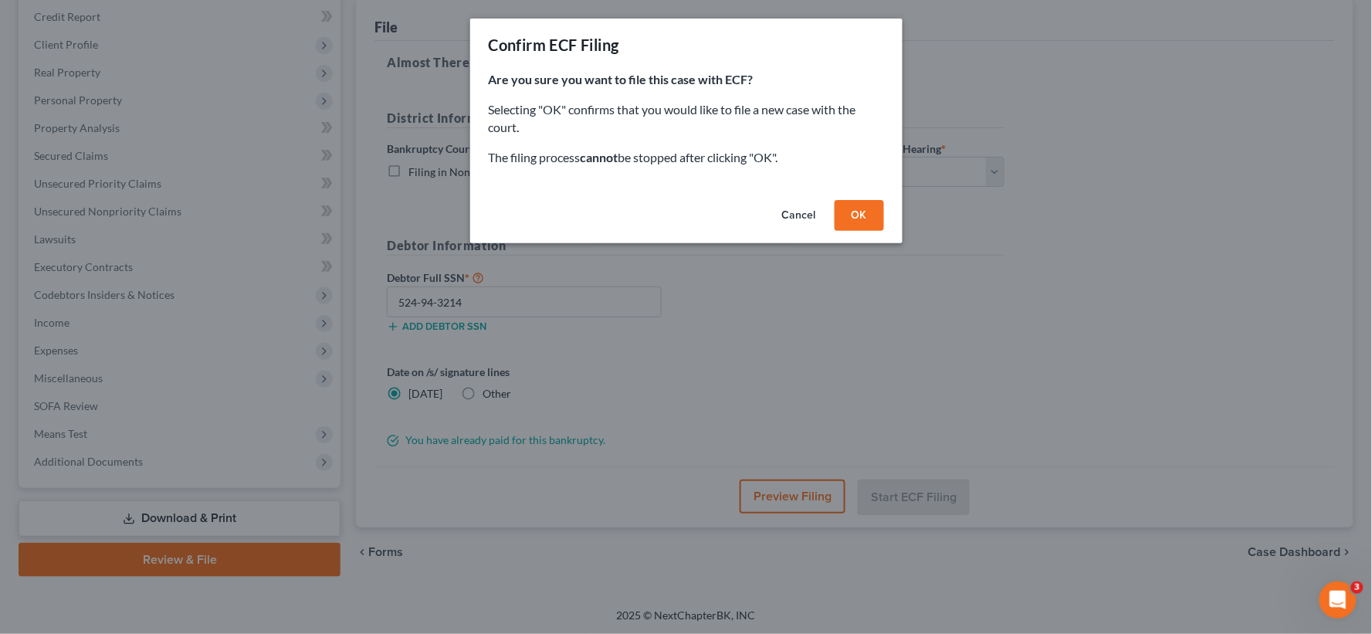
click at [868, 219] on button "OK" at bounding box center [859, 215] width 49 height 31
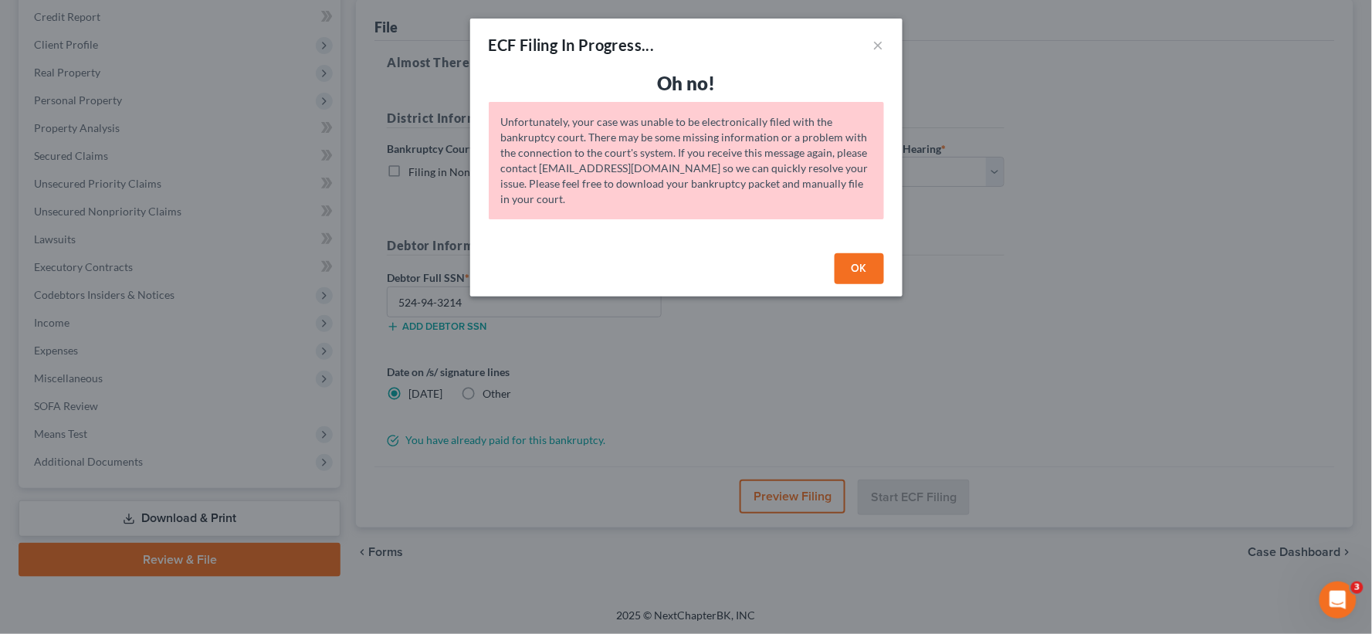
click at [871, 271] on button "OK" at bounding box center [859, 268] width 49 height 31
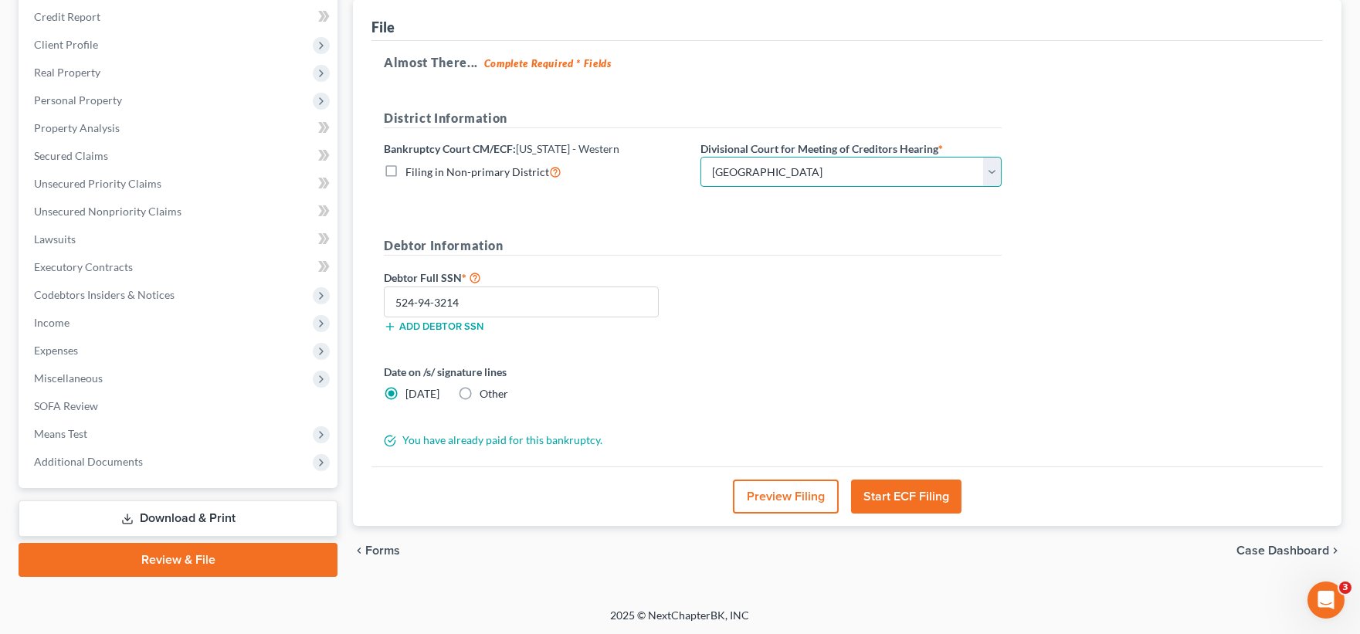
click at [989, 181] on select "Choose Division Grand Rapids Kalamazoo Lansing Marquette Traverse City" at bounding box center [850, 172] width 301 height 31
select select "1"
click at [700, 157] on select "Choose Division Grand Rapids Kalamazoo Lansing Marquette Traverse City" at bounding box center [850, 172] width 301 height 31
click at [902, 496] on button "Start ECF Filing" at bounding box center [906, 496] width 110 height 34
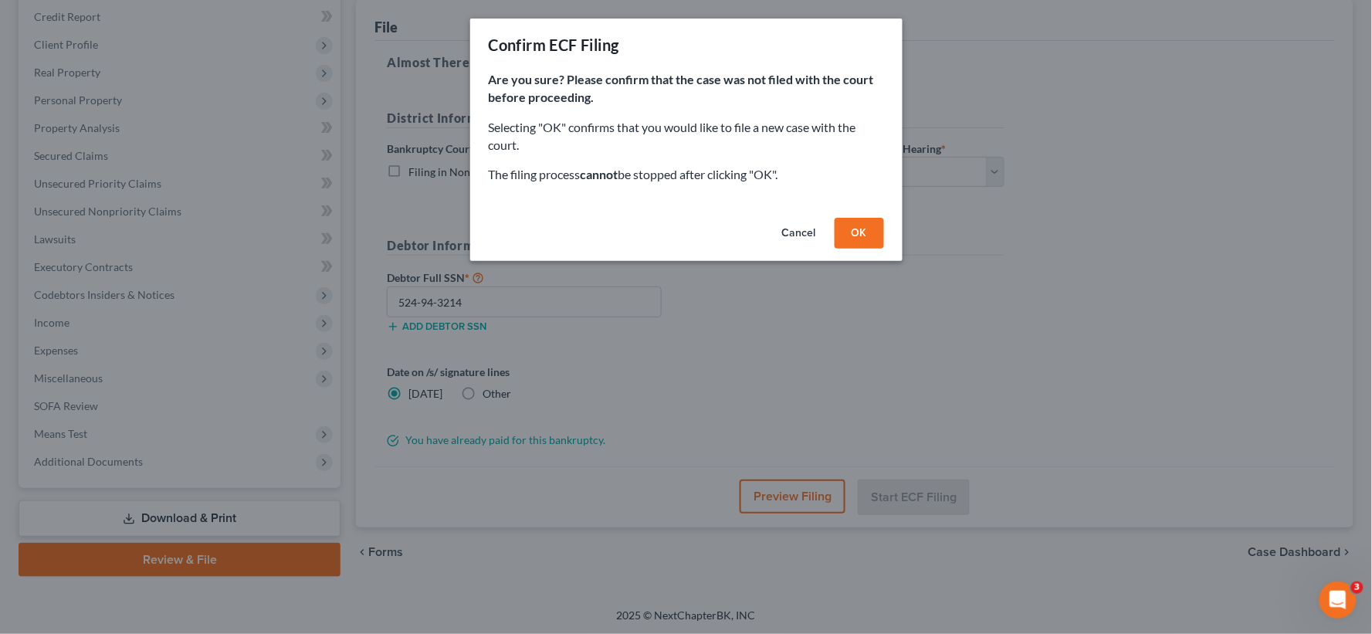
click at [862, 229] on button "OK" at bounding box center [859, 233] width 49 height 31
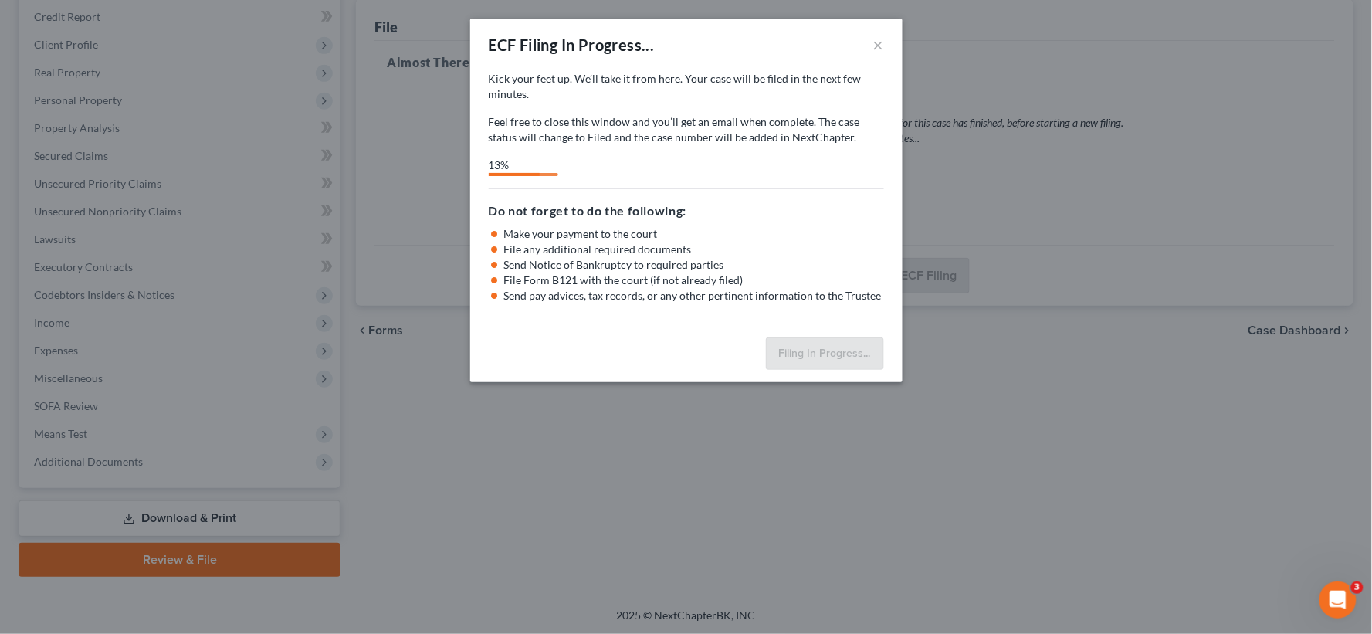
select select "4"
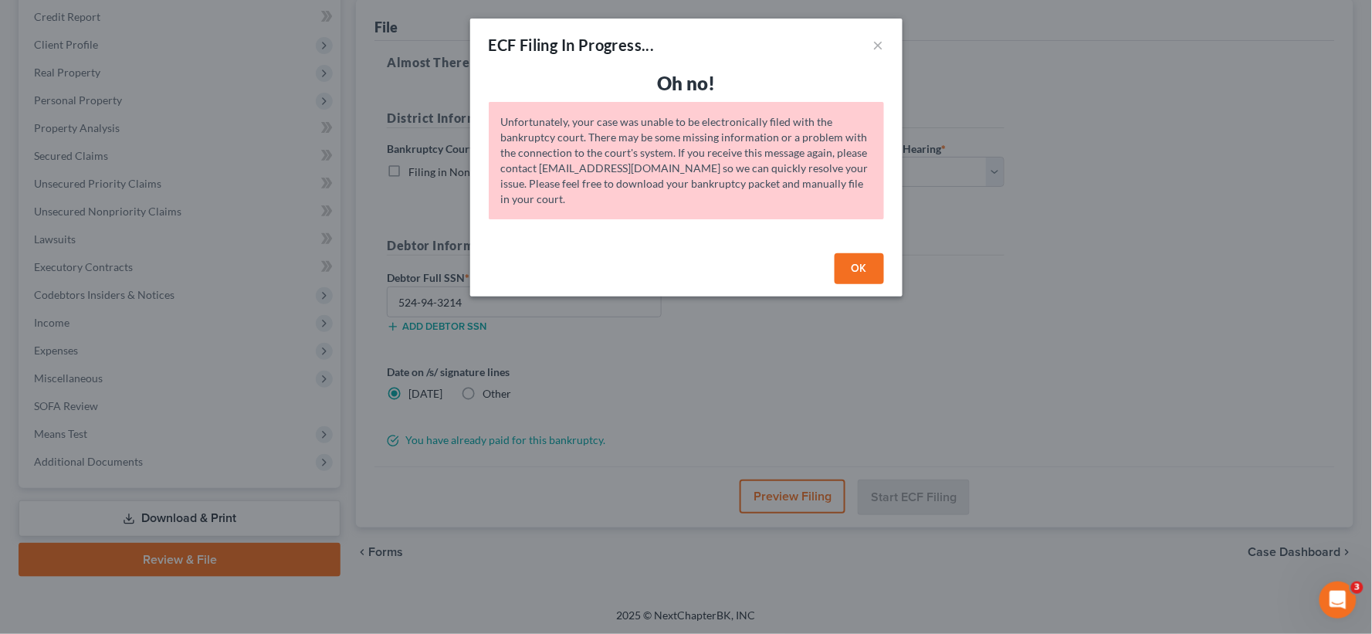
click at [1344, 593] on icon "Open Intercom Messenger" at bounding box center [1337, 599] width 25 height 25
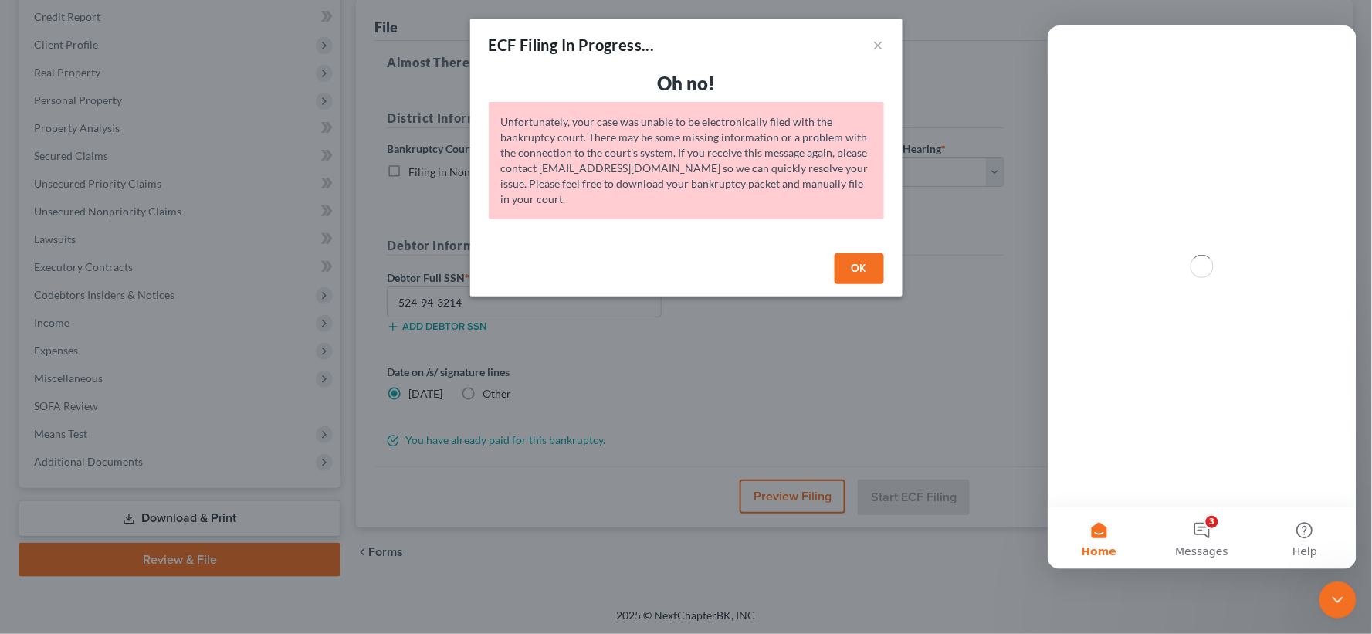
scroll to position [0, 0]
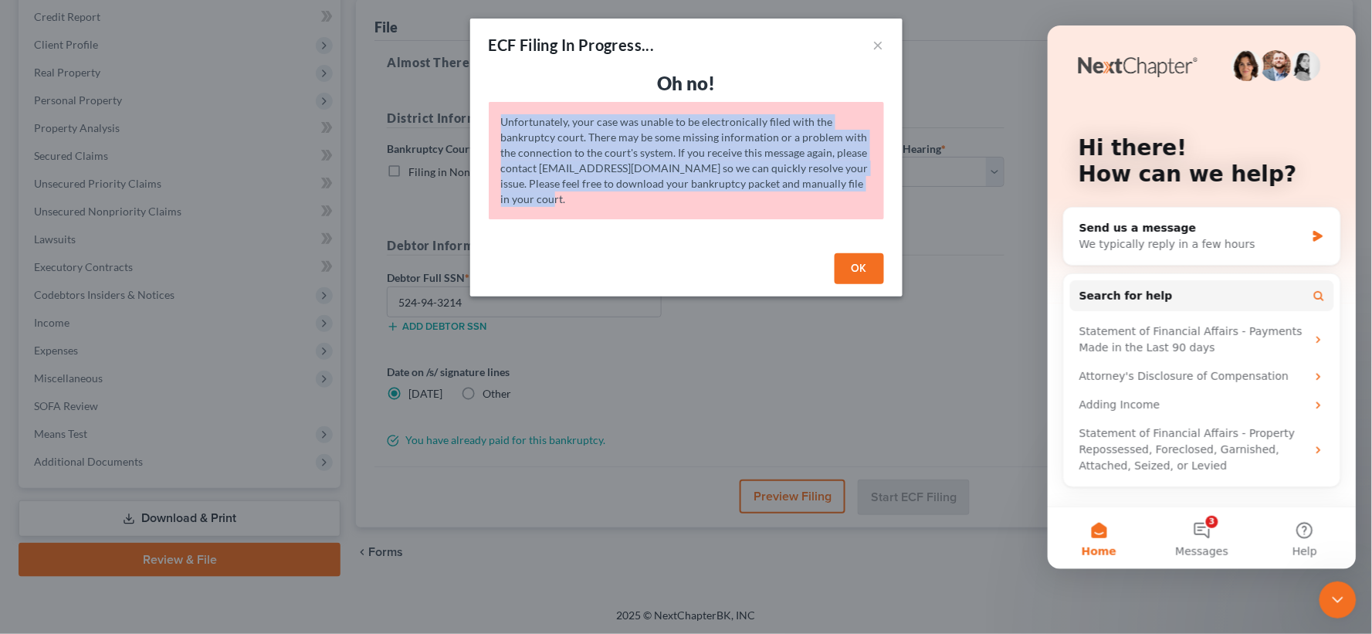
drag, startPoint x: 500, startPoint y: 117, endPoint x: 546, endPoint y: 205, distance: 99.8
click at [546, 205] on div "Unfortunately, your case was unable to be electronically filed with the bankrup…" at bounding box center [686, 160] width 395 height 117
copy div "Unfortunately, your case was unable to be electronically filed with the bankrup…"
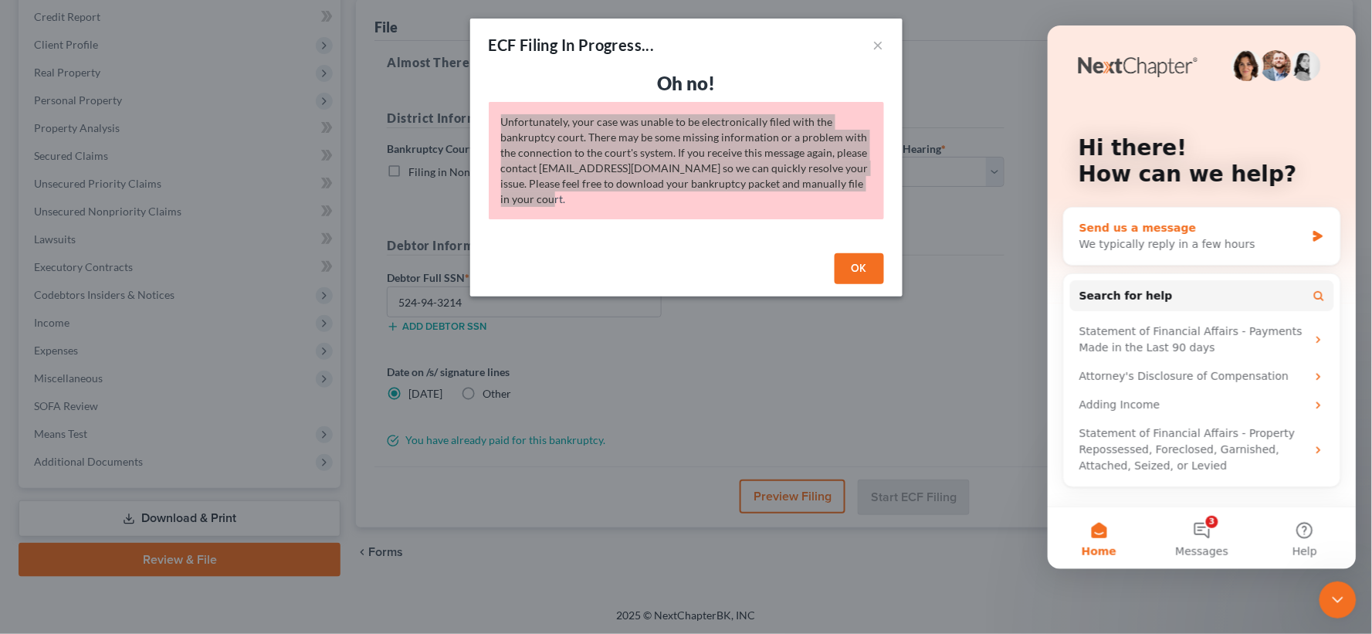
click at [1197, 225] on div "Send us a message" at bounding box center [1192, 227] width 226 height 16
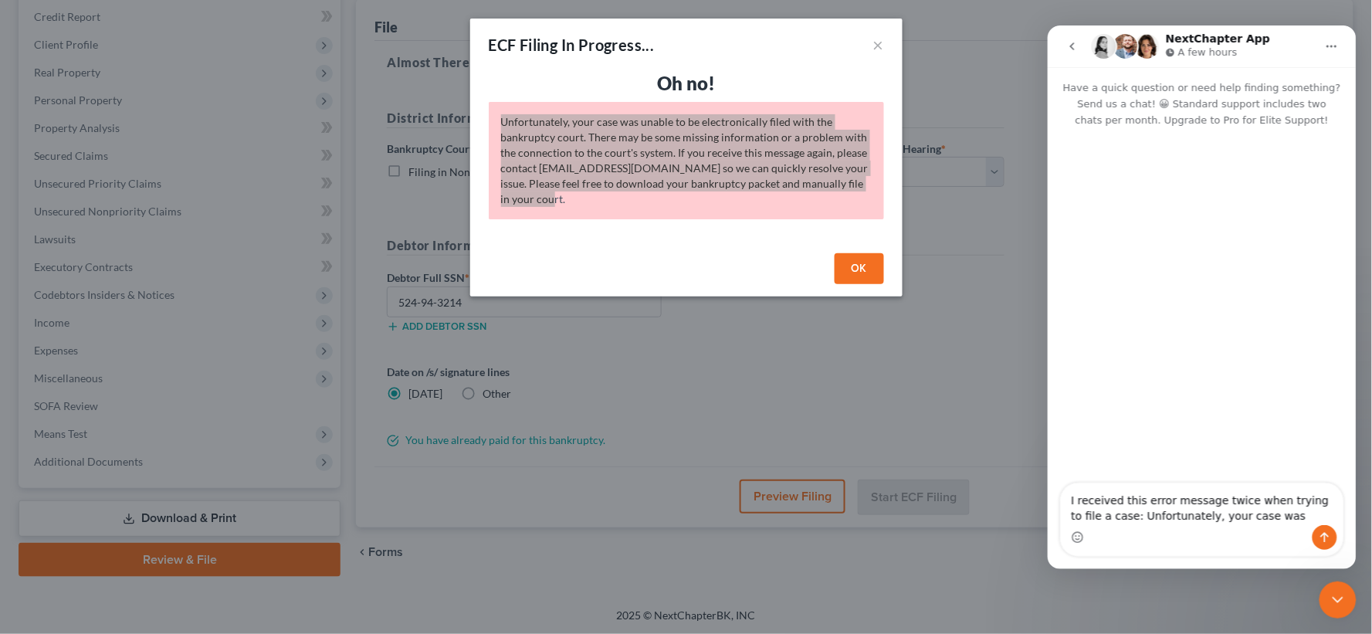
scroll to position [25, 0]
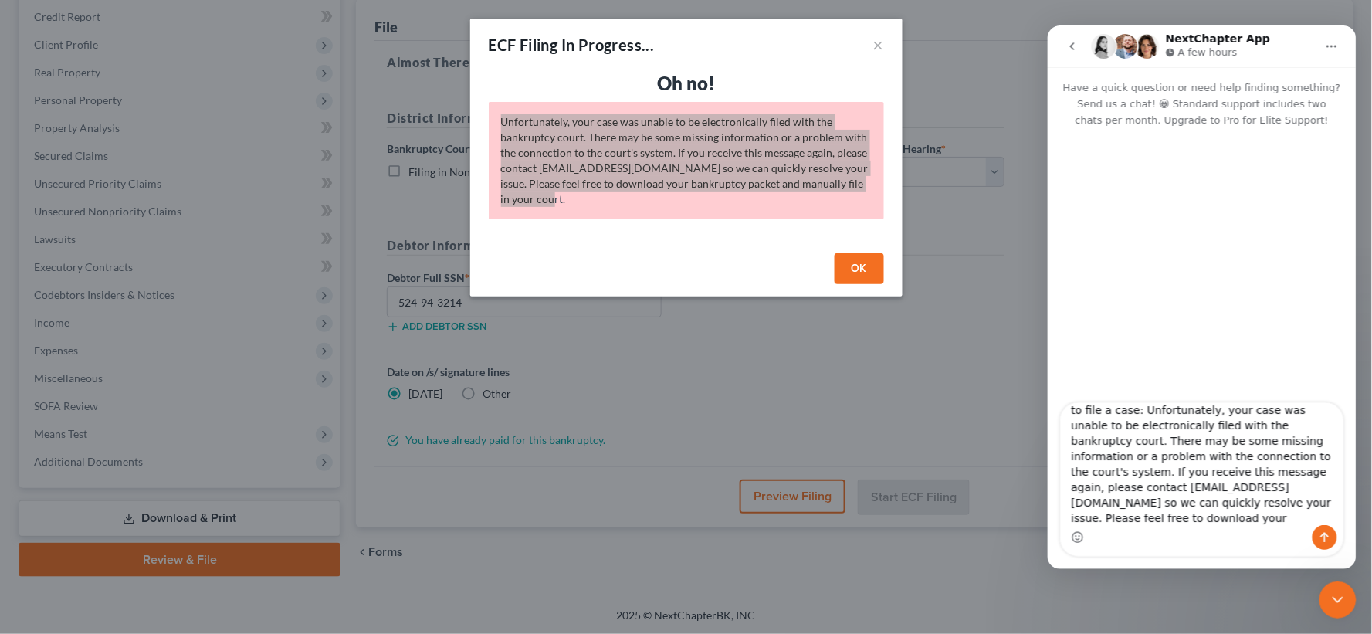
type textarea "I received this error message twice when trying to file a case: Unfortunately, …"
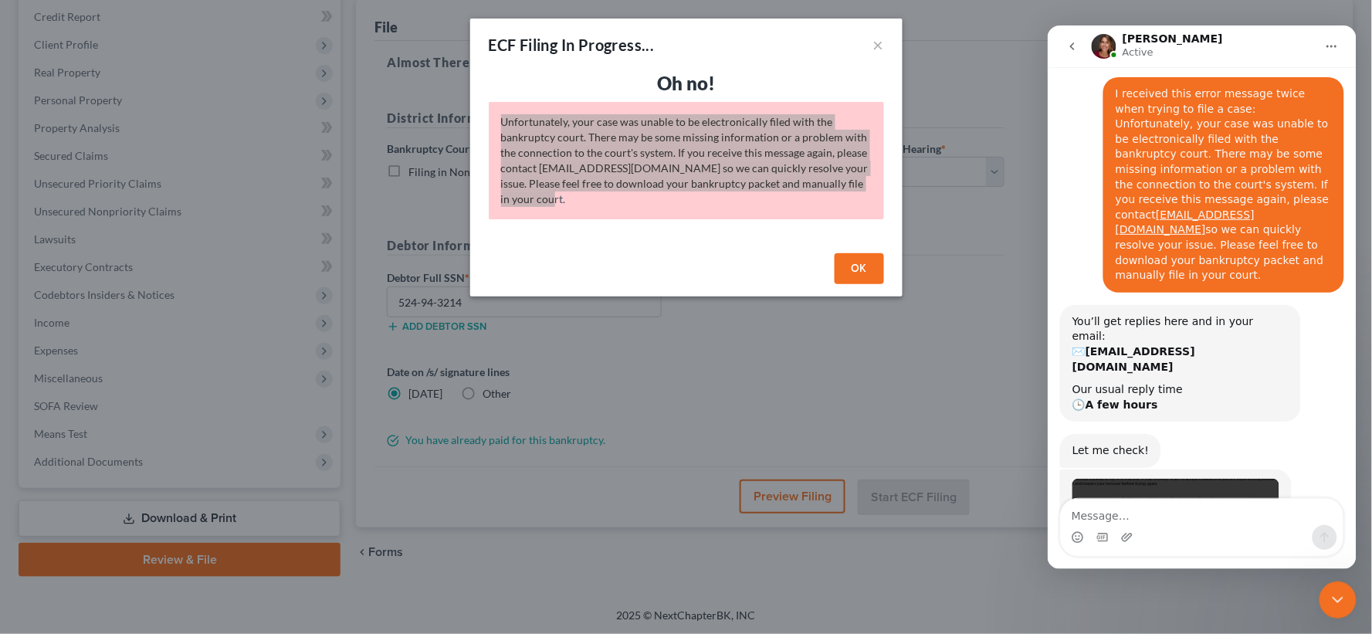
scroll to position [205, 0]
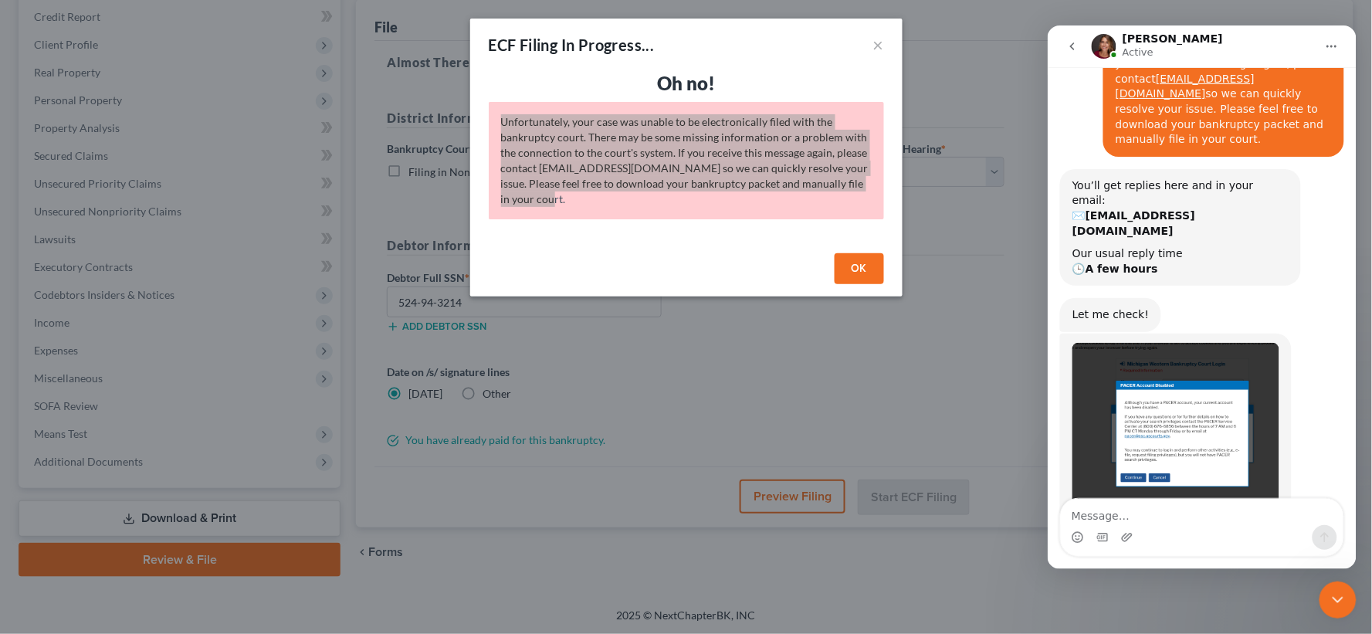
click at [1172, 357] on img "Katie says…" at bounding box center [1175, 429] width 207 height 175
